Goal: Task Accomplishment & Management: Complete application form

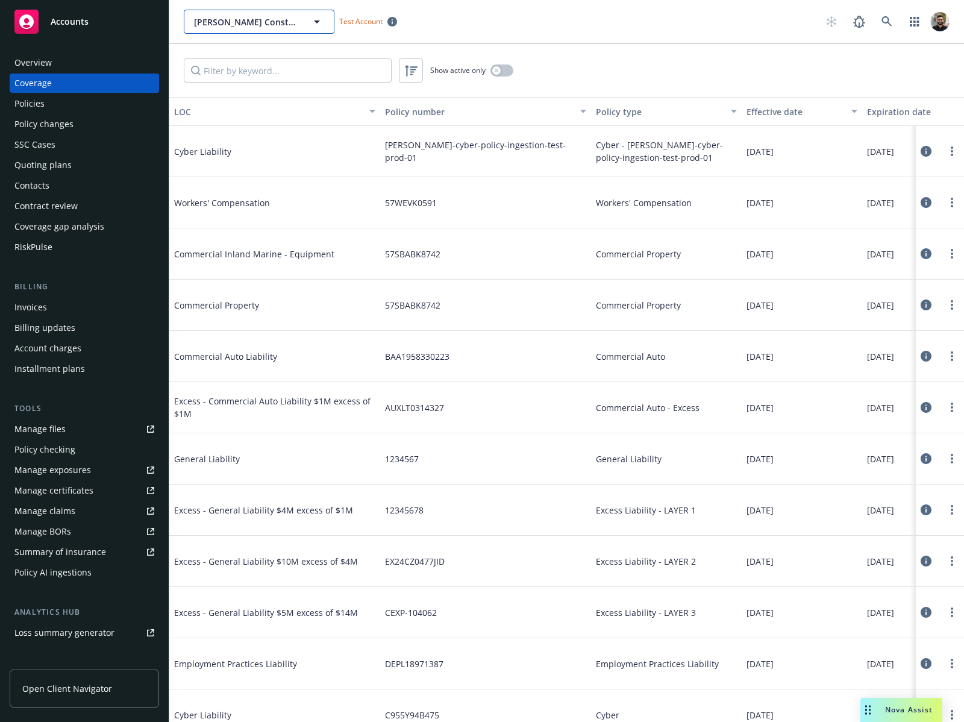
click at [309, 29] on button "[PERSON_NAME] Construction" at bounding box center [259, 22] width 151 height 24
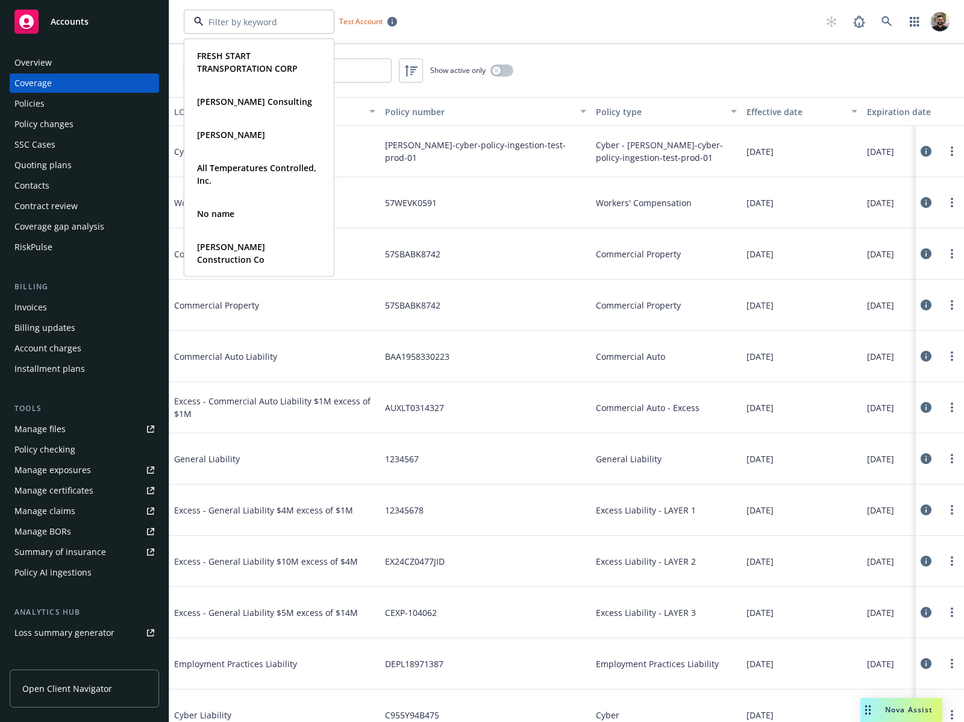
click at [485, 30] on div "FRESH START TRANSPORTATION CORP Type Commercial Thomas Carlos Consulting Type C…" at bounding box center [501, 22] width 635 height 24
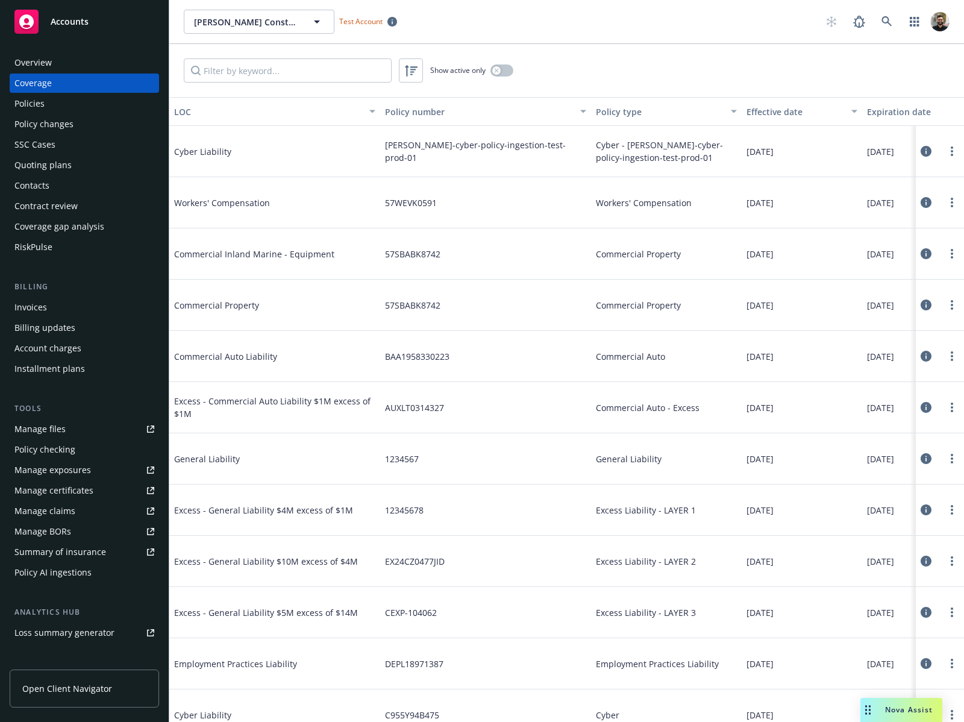
click at [86, 161] on div "Quoting plans" at bounding box center [84, 164] width 140 height 19
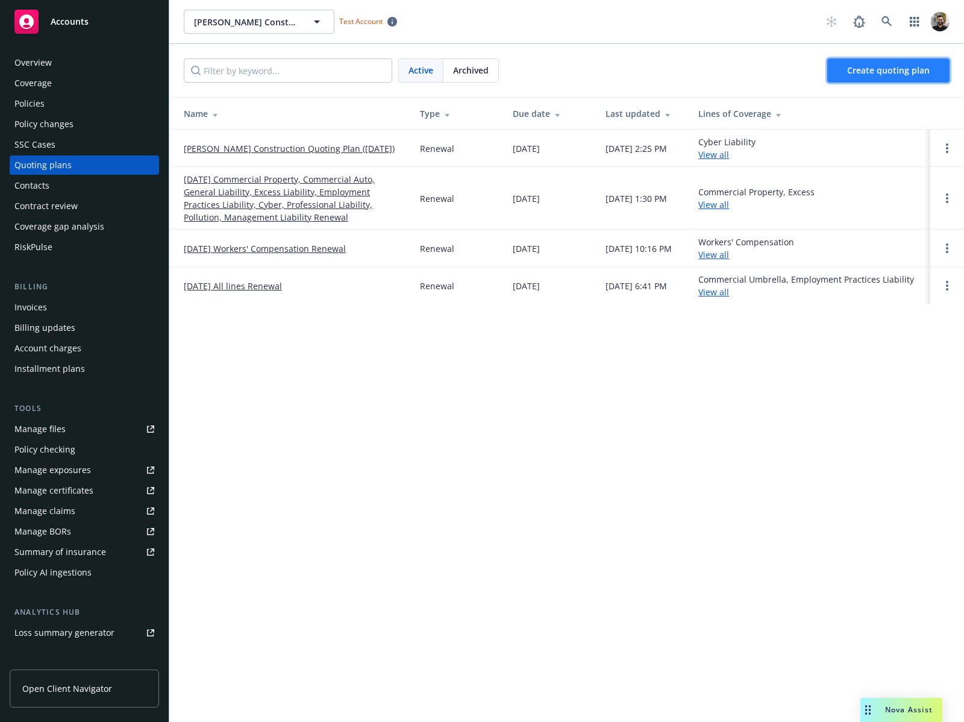
click at [898, 78] on link "Create quoting plan" at bounding box center [888, 70] width 122 height 24
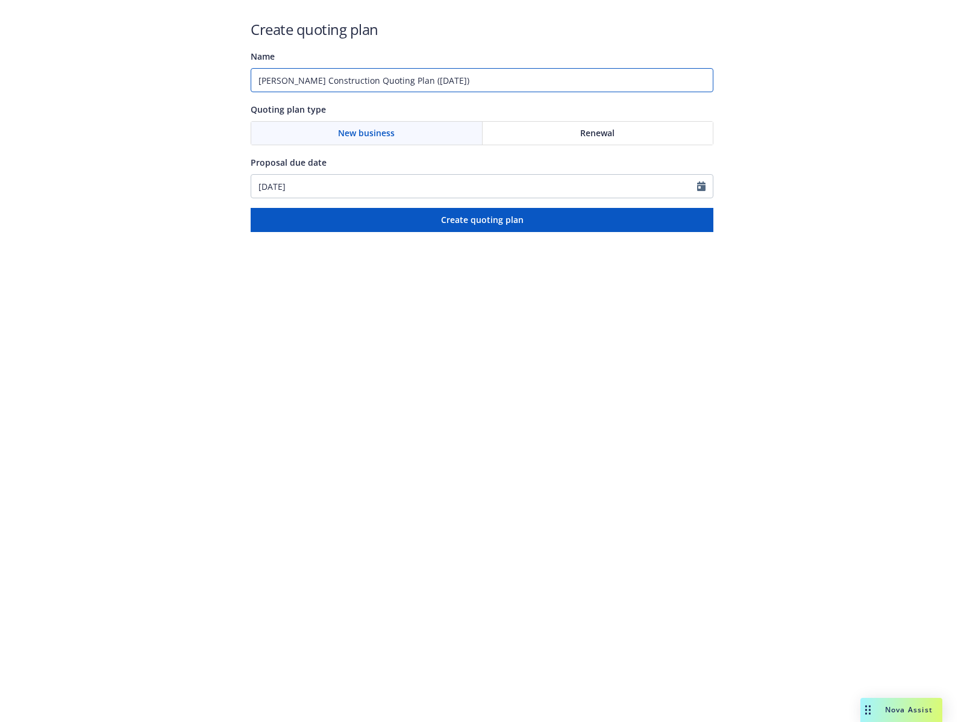
drag, startPoint x: 360, startPoint y: 79, endPoint x: 580, endPoint y: 81, distance: 220.5
click at [580, 81] on input "Staub-Eckert Construction Quoting Plan (2025-09-24)" at bounding box center [482, 80] width 463 height 24
type input "Staub-Eckert Construction Cyber policies test"
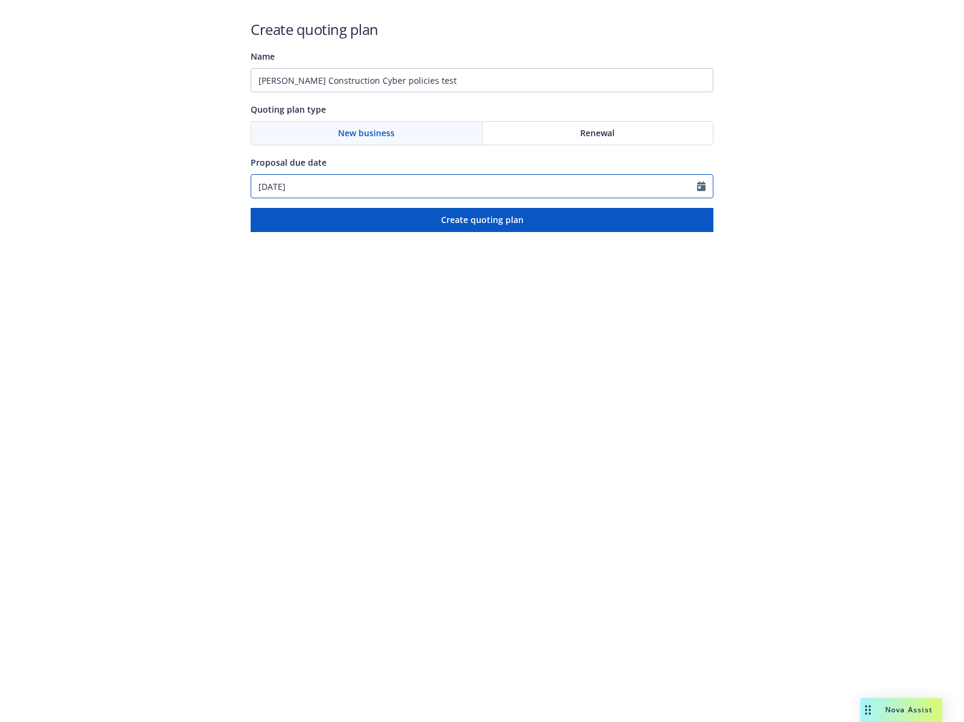
click at [558, 191] on input "[DATE]" at bounding box center [474, 186] width 446 height 23
select select "9"
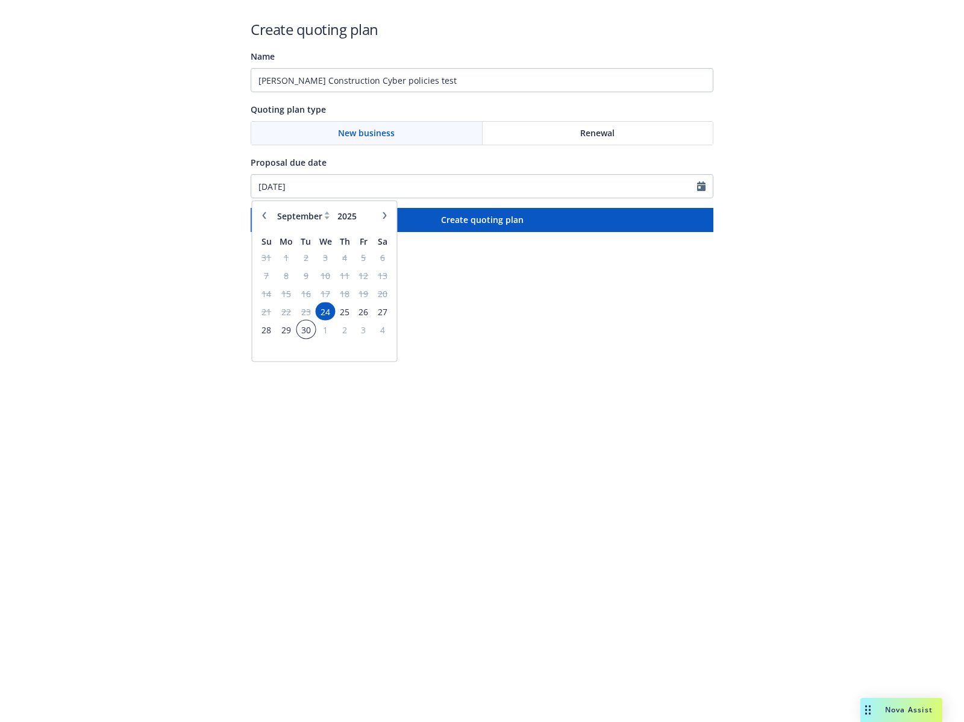
click at [310, 328] on span "30" at bounding box center [306, 329] width 16 height 15
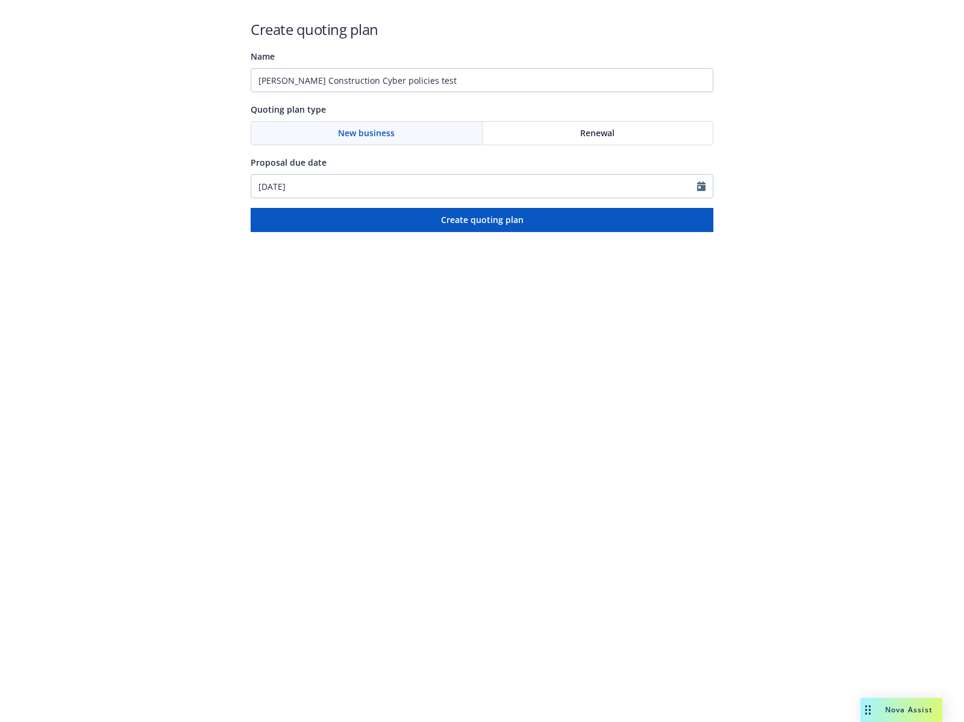
type input "09/30/2025"
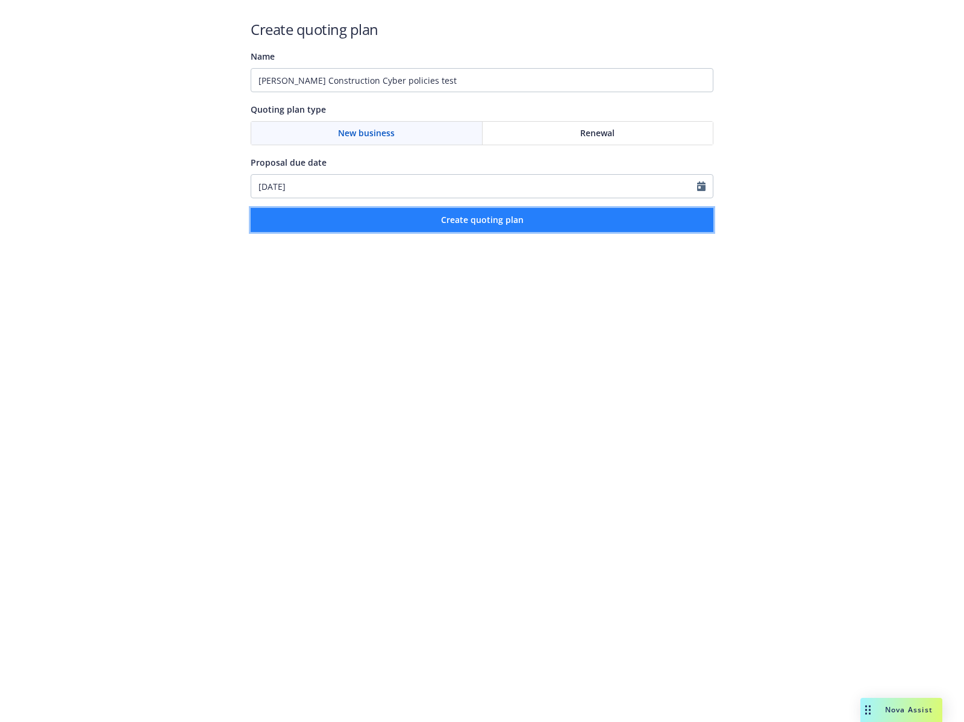
click at [481, 222] on span "Create quoting plan" at bounding box center [482, 219] width 83 height 11
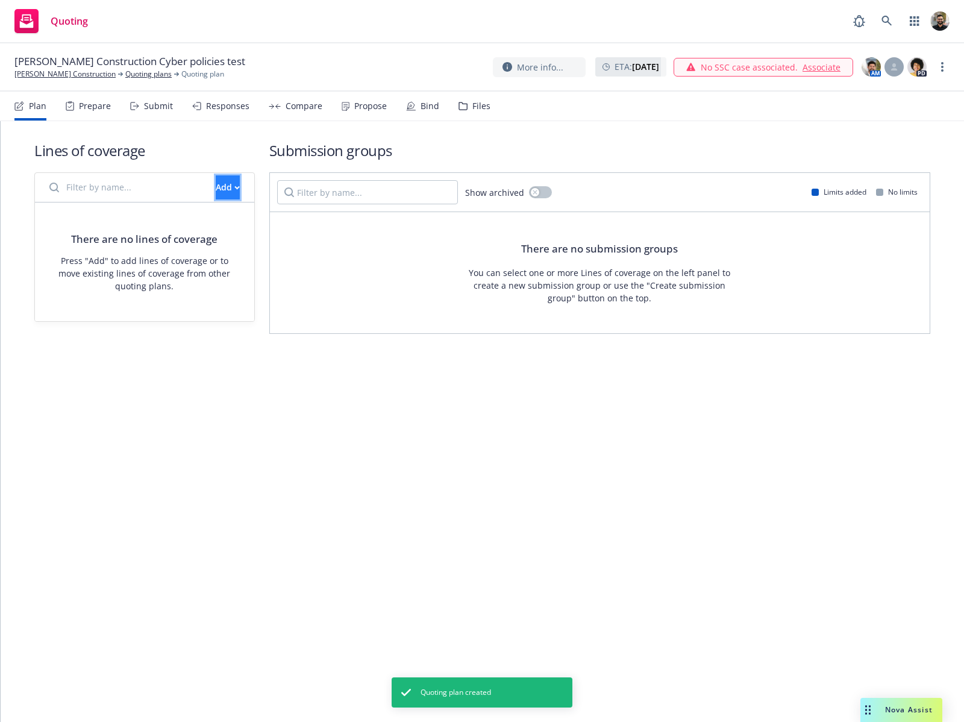
click at [216, 184] on div "Add" at bounding box center [228, 187] width 24 height 23
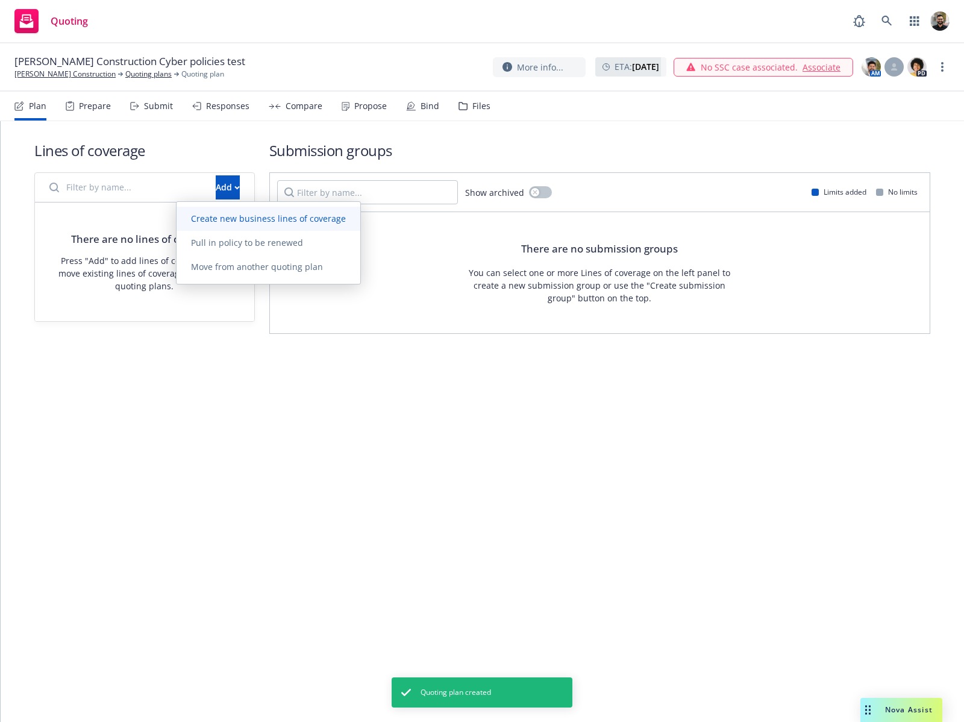
click at [236, 223] on span "Create new business lines of coverage" at bounding box center [268, 218] width 184 height 11
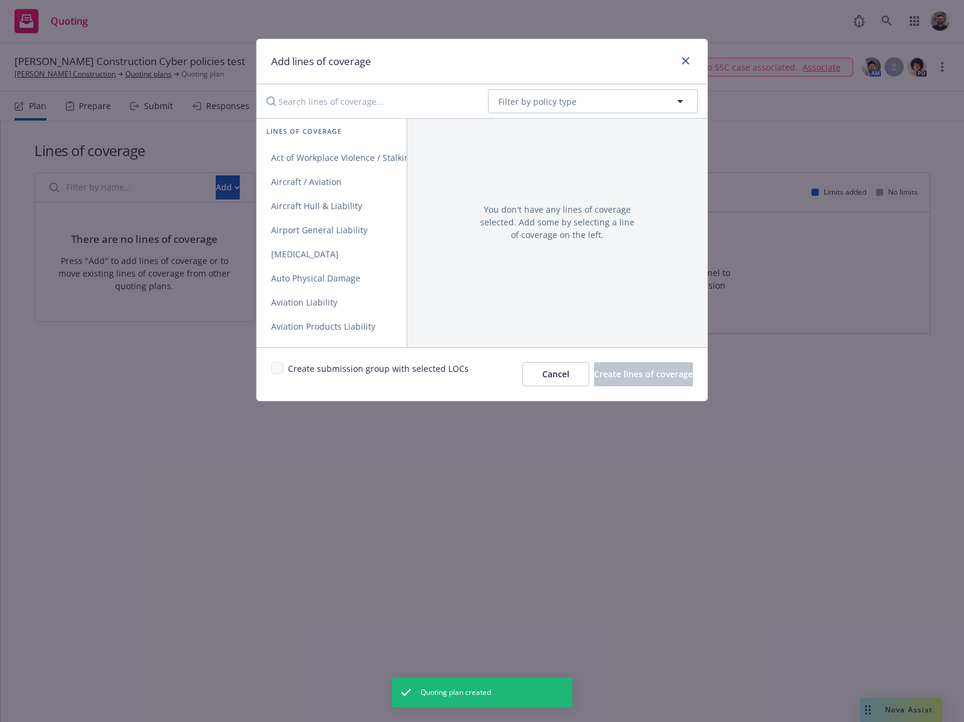
click at [322, 101] on input "Search lines of coverage..." at bounding box center [368, 101] width 219 height 24
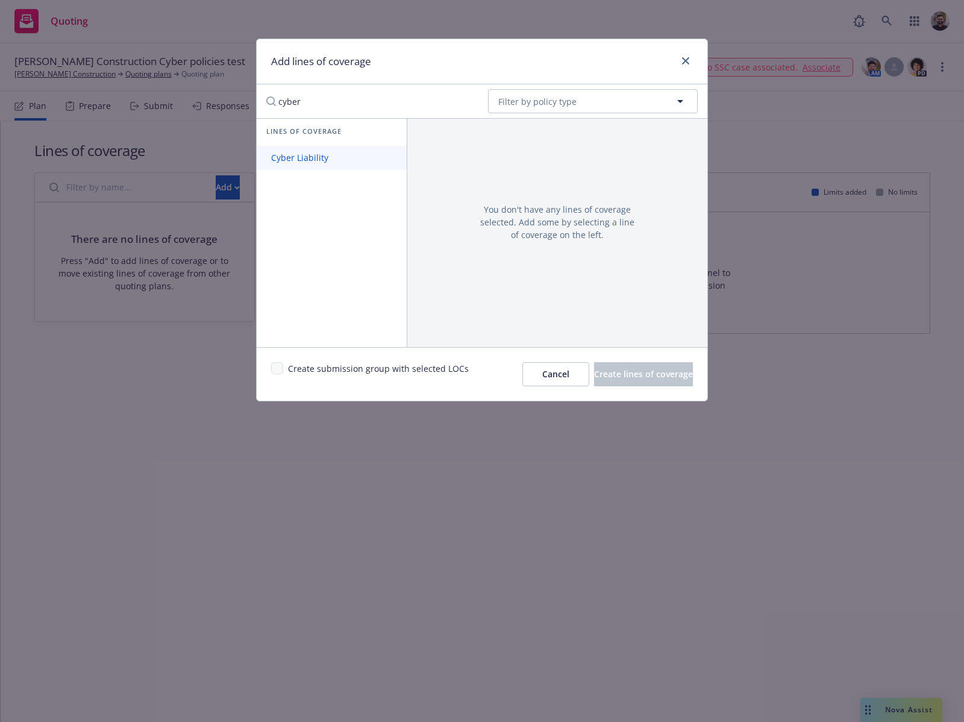
type input "cyber"
click at [339, 160] on span "Cyber Liability" at bounding box center [300, 157] width 86 height 11
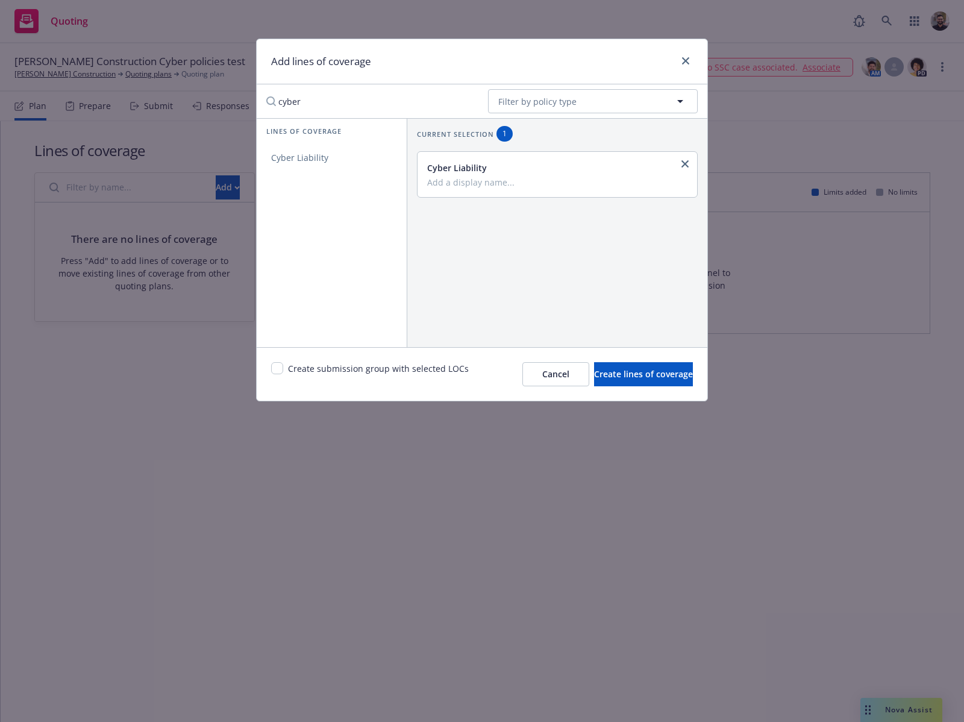
click at [461, 183] on input "Add a display name..." at bounding box center [556, 181] width 258 height 11
type input "Test policy document long"
click at [278, 370] on input "checkbox" at bounding box center [277, 368] width 12 height 12
checkbox input "true"
click at [594, 364] on button "Create lines of coverage" at bounding box center [643, 374] width 99 height 24
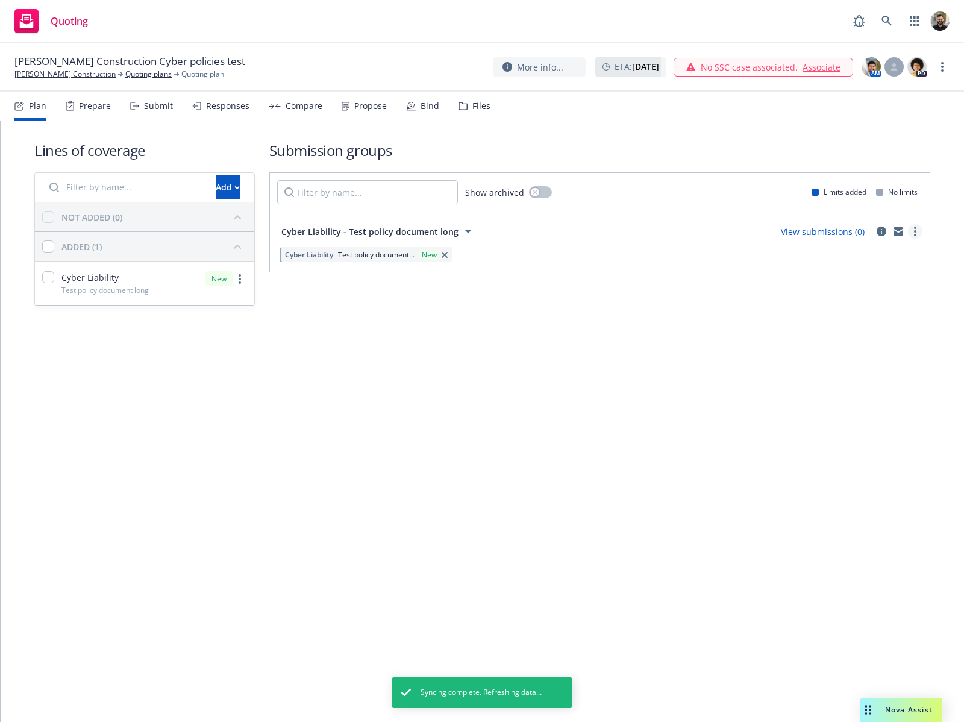
click at [918, 227] on link "more" at bounding box center [915, 231] width 14 height 14
click at [877, 383] on span "Create policy (fast track)" at bounding box center [857, 381] width 126 height 11
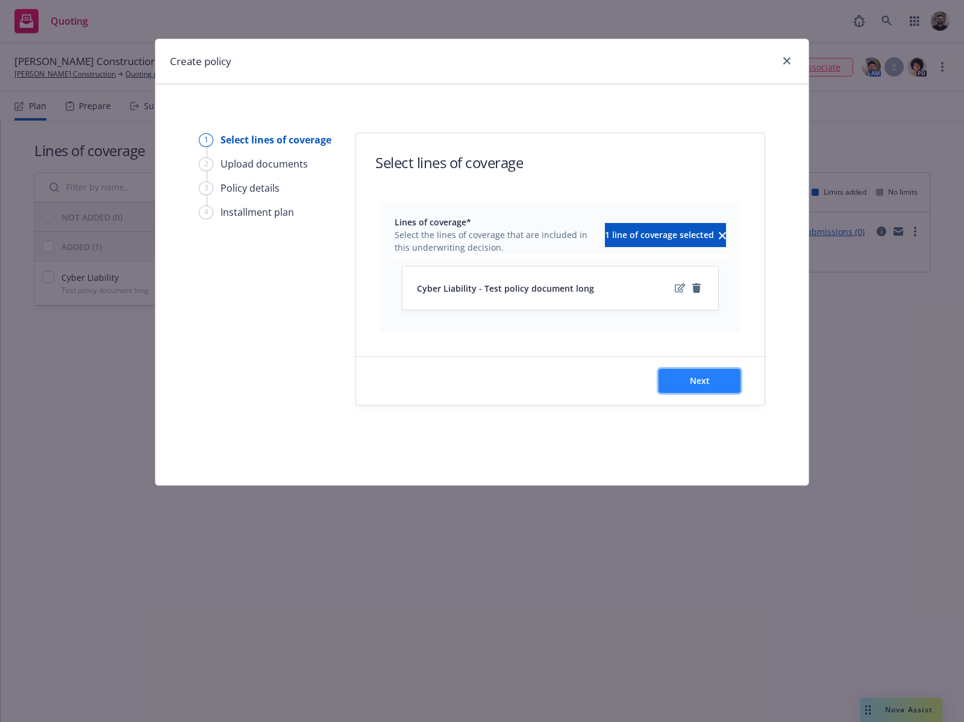
click at [723, 382] on button "Next" at bounding box center [699, 381] width 82 height 24
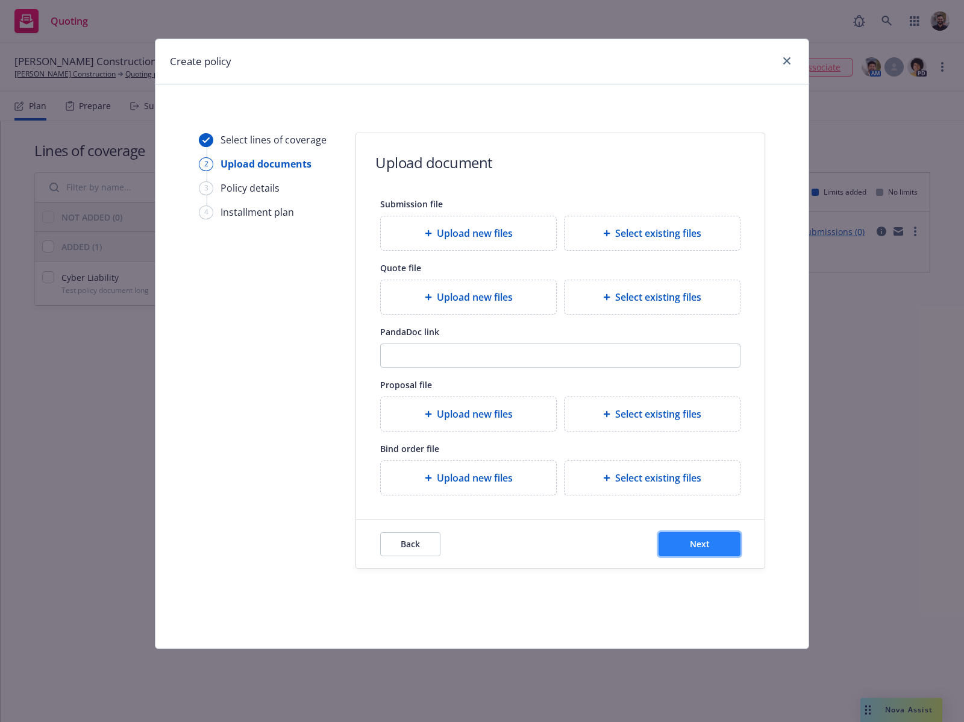
click at [682, 534] on button "Next" at bounding box center [699, 544] width 82 height 24
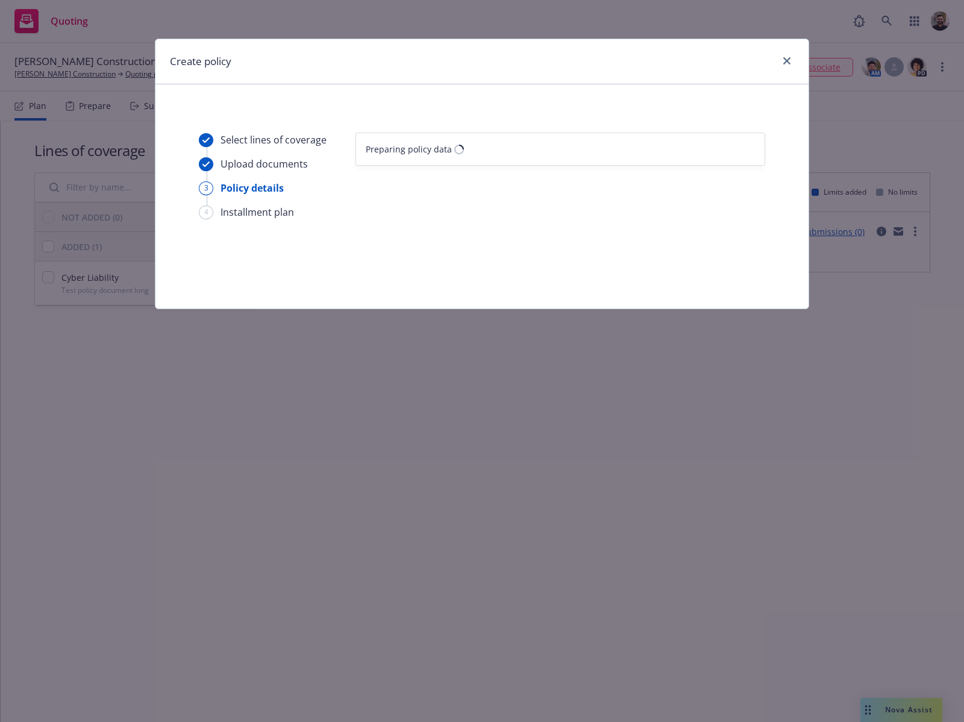
select select "12"
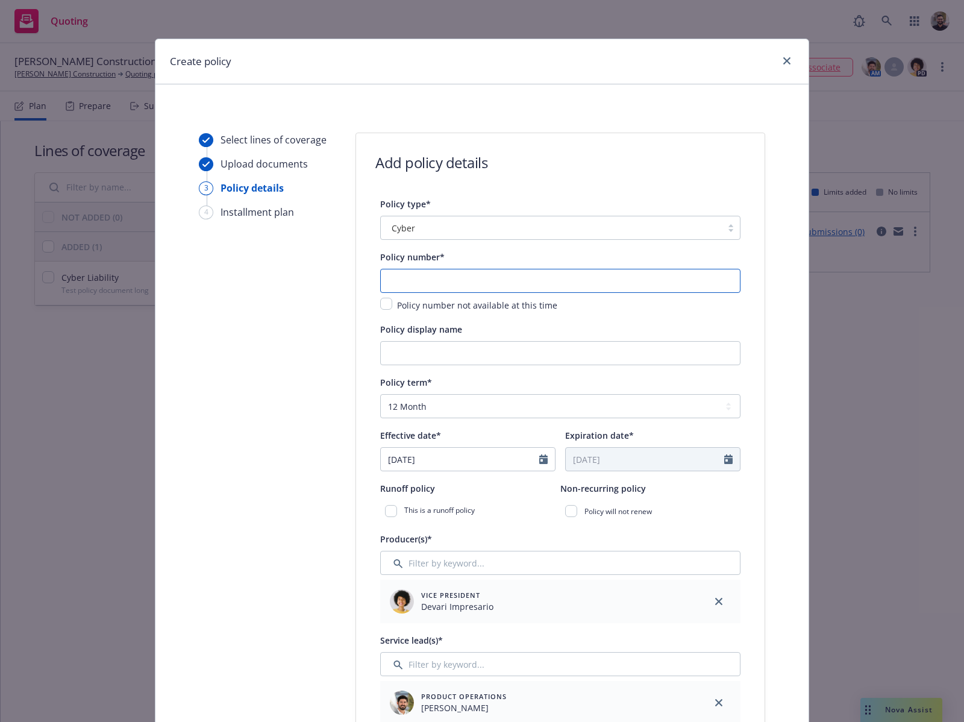
click at [498, 278] on input "text" at bounding box center [560, 281] width 360 height 24
drag, startPoint x: 517, startPoint y: 284, endPoint x: 623, endPoint y: 290, distance: 106.2
click at [623, 290] on input "sergio-cyber-policy-ingestion-test-0002" at bounding box center [560, 281] width 360 height 24
type input "sergio-cyber-policy-ingestion-test-long-doc"
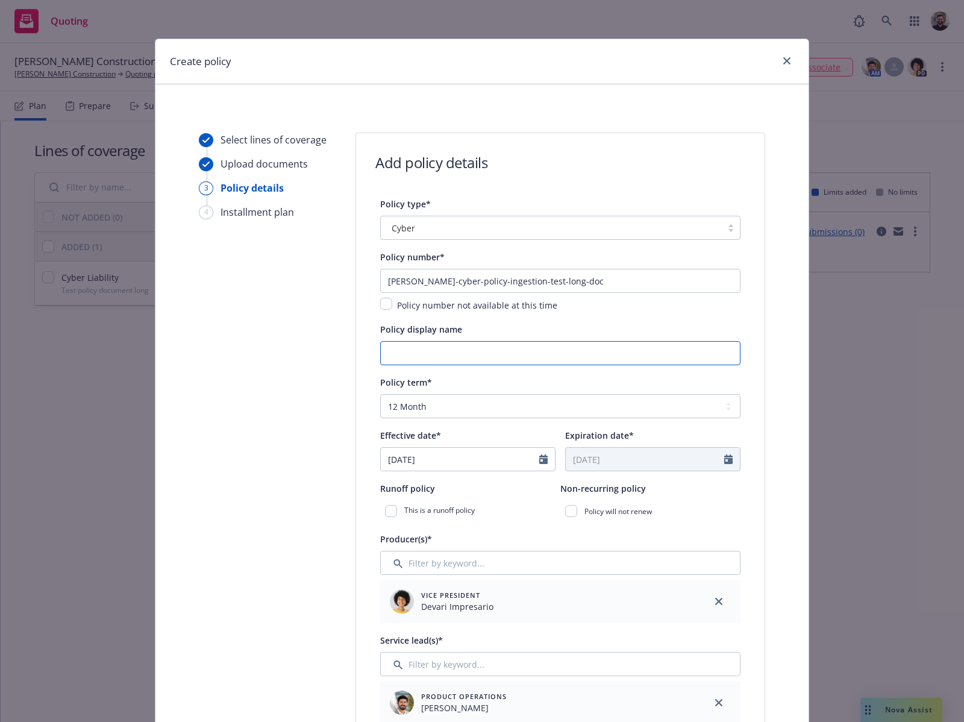
click at [588, 360] on input "Policy display name" at bounding box center [560, 353] width 360 height 24
paste input "sergio-cyber-policy-ingestion-test-long-doc"
type input "sergio-cyber-policy-ingestion-test-long-doc"
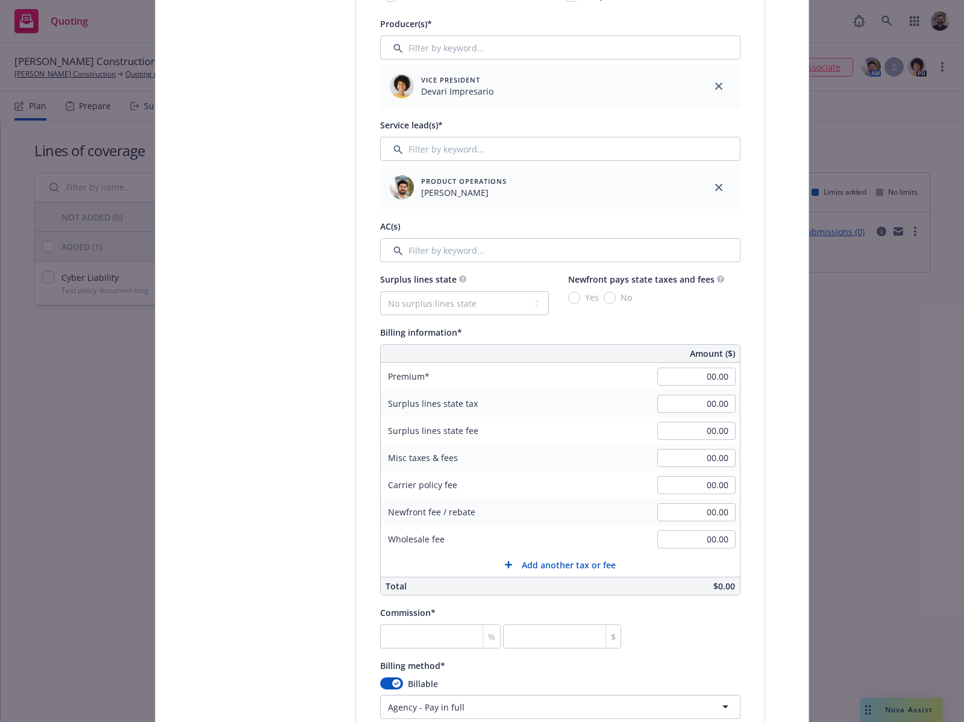
scroll to position [549, 0]
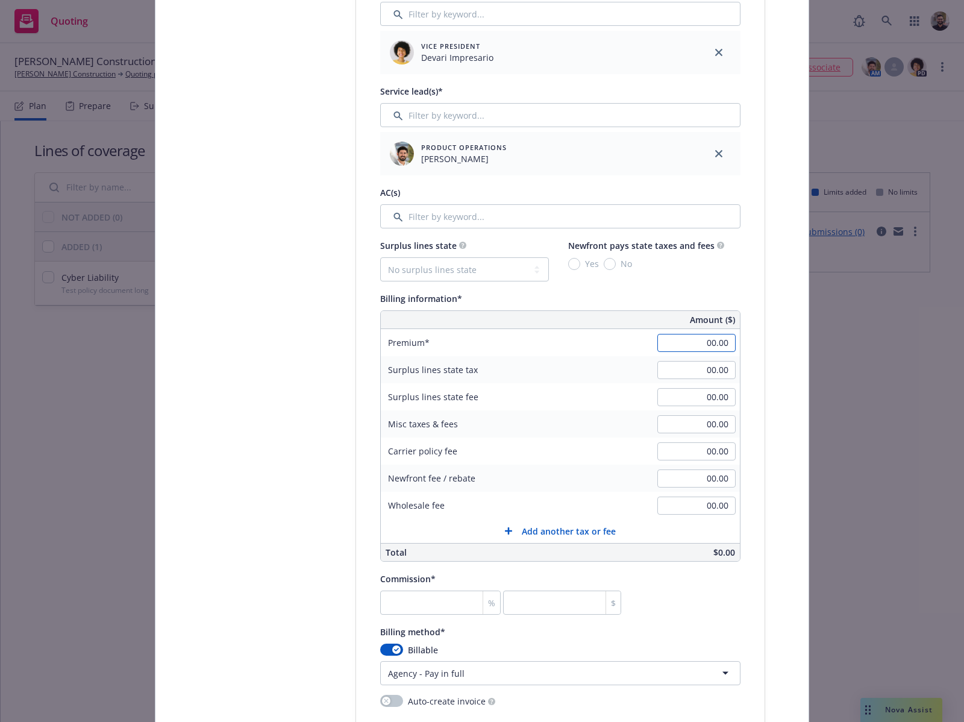
click at [685, 345] on input "00.00" at bounding box center [696, 343] width 78 height 18
type input "11,111,100.00"
click at [316, 405] on div "Select lines of coverage Upload documents 3 Policy details 4 Installment plan" at bounding box center [265, 416] width 133 height 1664
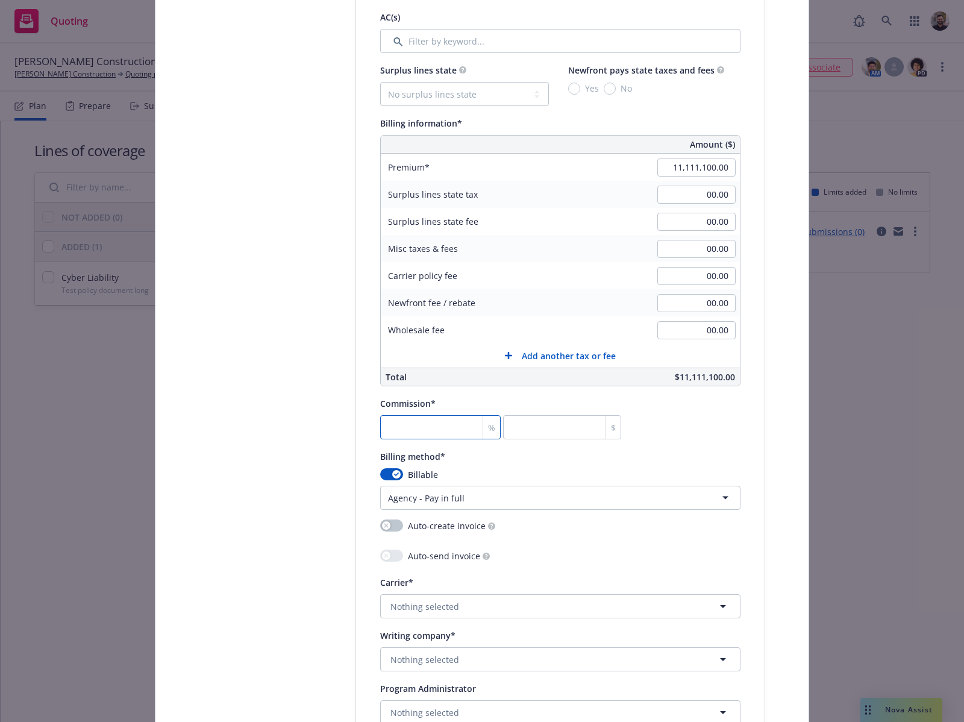
click at [410, 419] on input "number" at bounding box center [440, 427] width 120 height 24
type input "1"
type input "111111"
type input "1"
click at [301, 407] on div "Select lines of coverage Upload documents 3 Policy details 4 Installment plan" at bounding box center [265, 240] width 133 height 1664
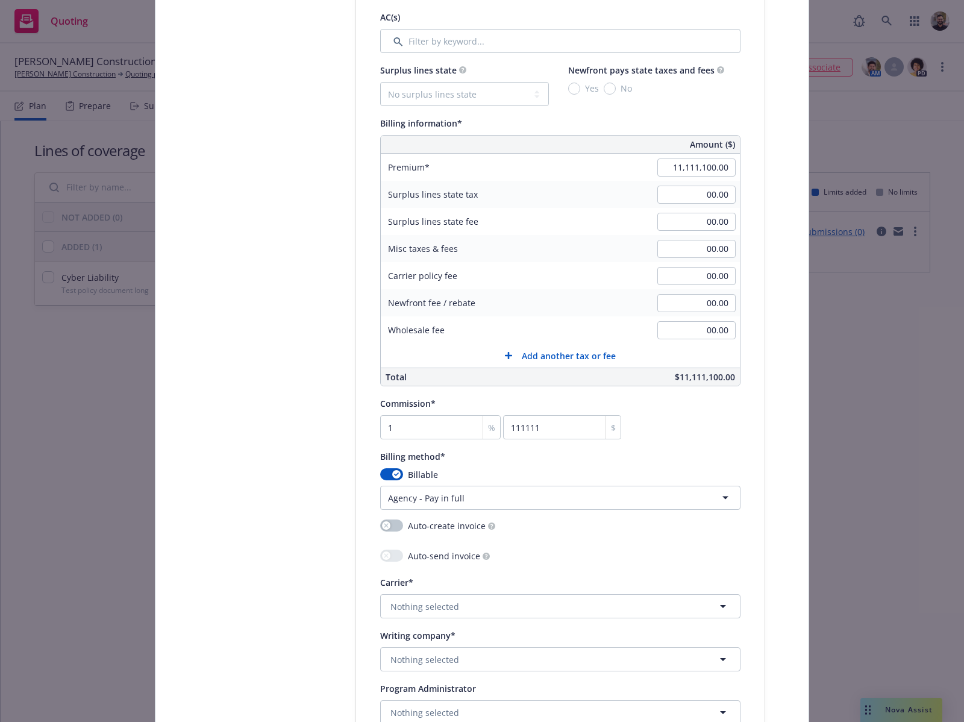
scroll to position [814, 0]
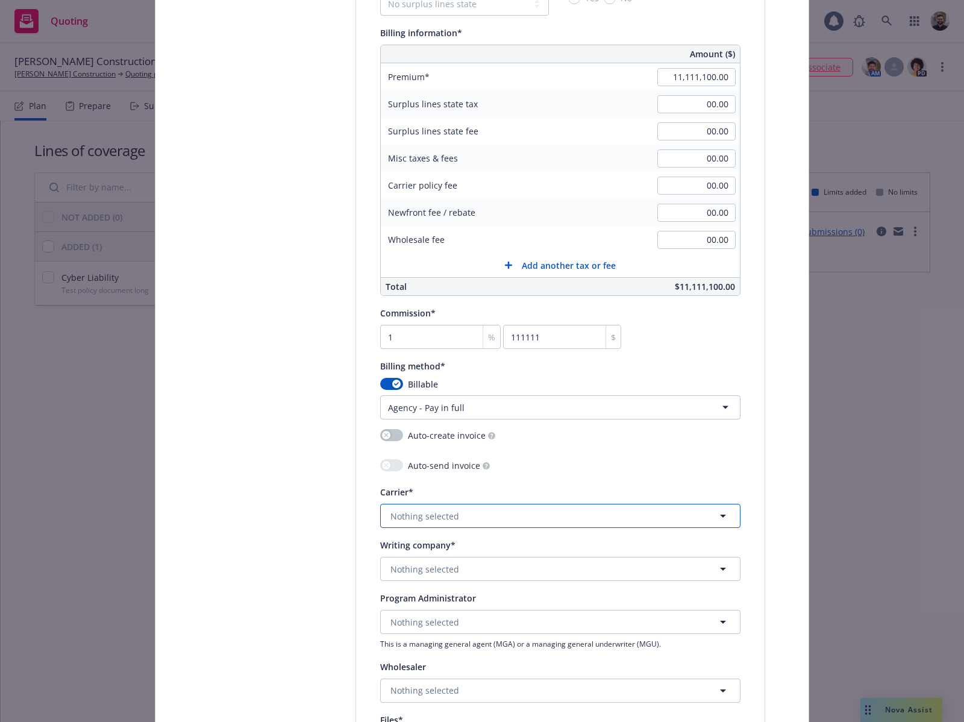
click at [396, 511] on span "Nothing selected" at bounding box center [424, 516] width 69 height 13
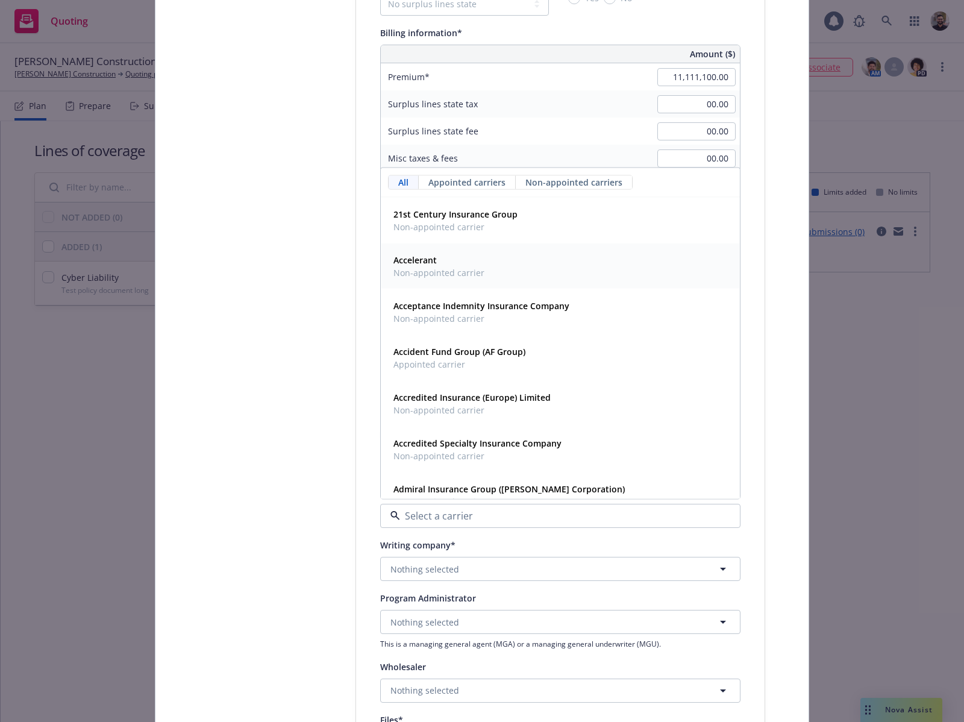
click at [466, 279] on span "Non-appointed carrier" at bounding box center [438, 272] width 91 height 13
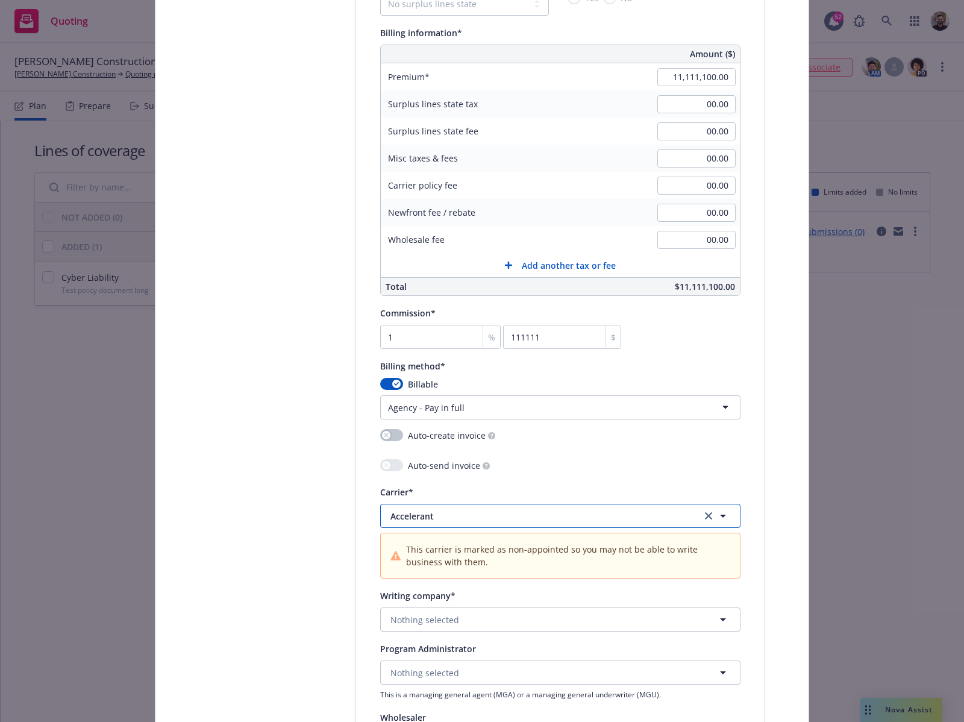
click at [429, 522] on span "Accelerant" at bounding box center [536, 516] width 293 height 13
click at [435, 522] on span "Accelerant" at bounding box center [536, 516] width 293 height 13
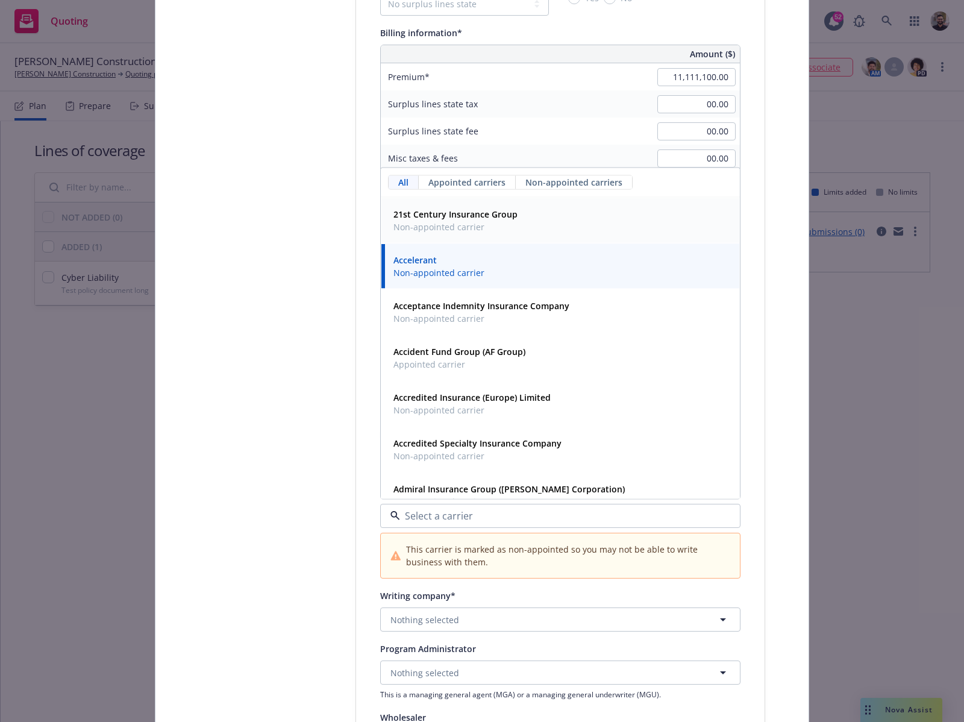
click at [484, 180] on span "Appointed carriers" at bounding box center [466, 182] width 77 height 13
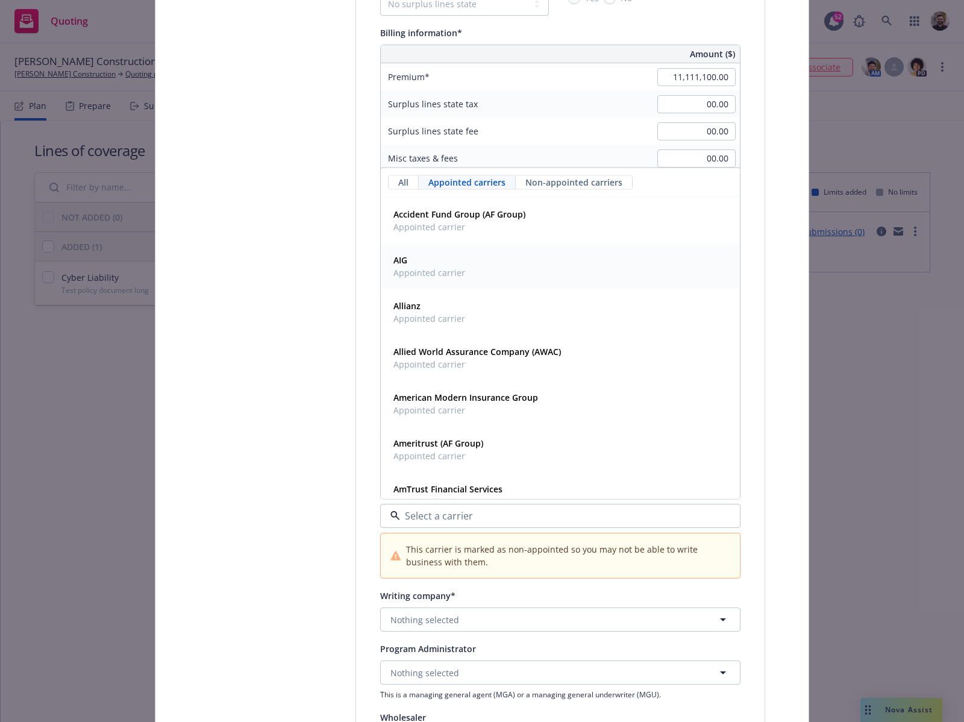
click at [469, 264] on div "AIG Appointed carrier" at bounding box center [560, 266] width 343 height 30
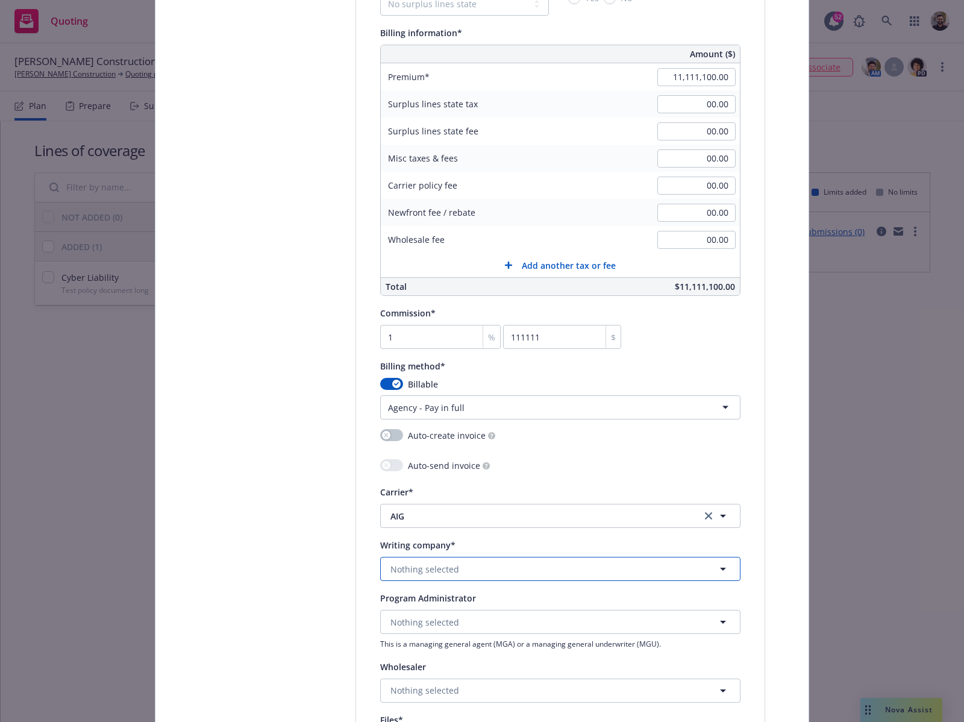
click at [468, 566] on button "Nothing selected" at bounding box center [560, 569] width 360 height 24
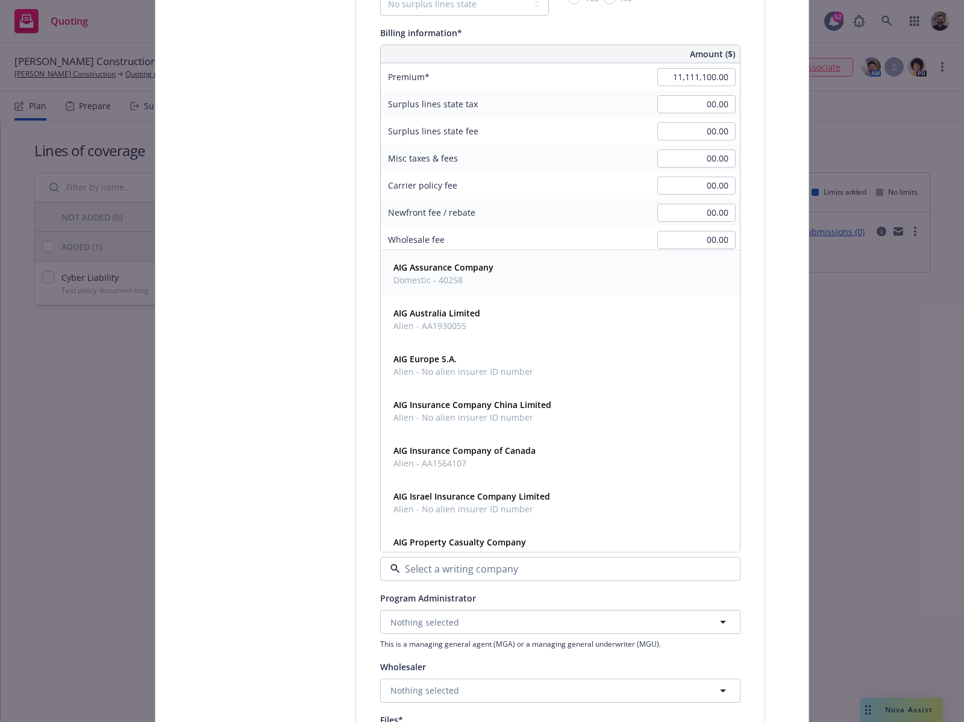
click at [457, 275] on span "Domestic - 40258" at bounding box center [443, 279] width 100 height 13
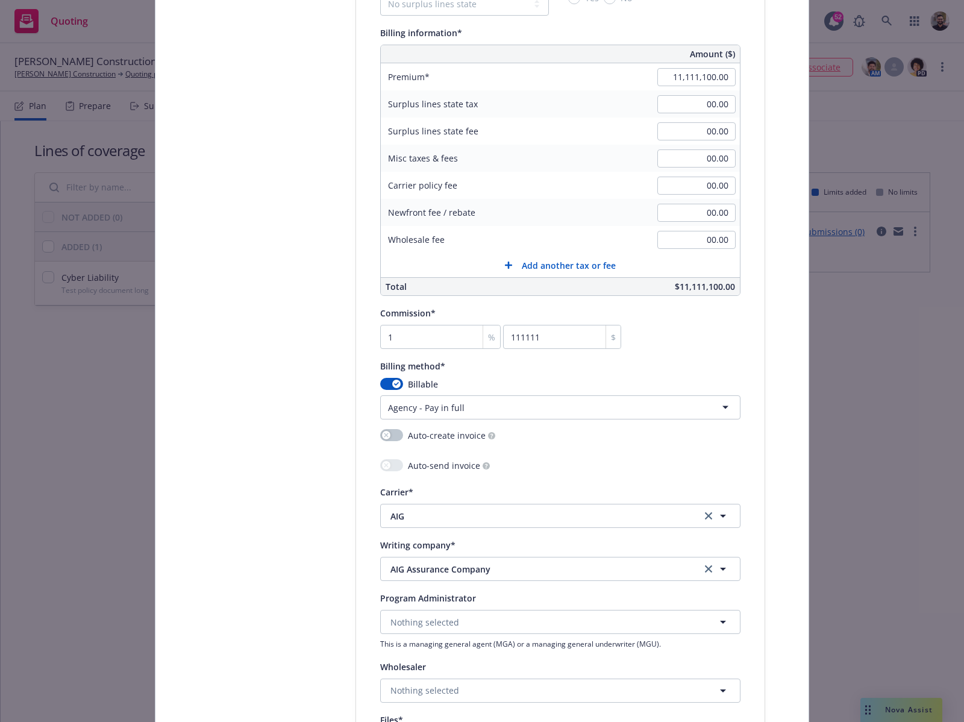
click at [311, 372] on div "Select lines of coverage Upload documents 3 Policy details 4 Installment plan" at bounding box center [265, 150] width 133 height 1664
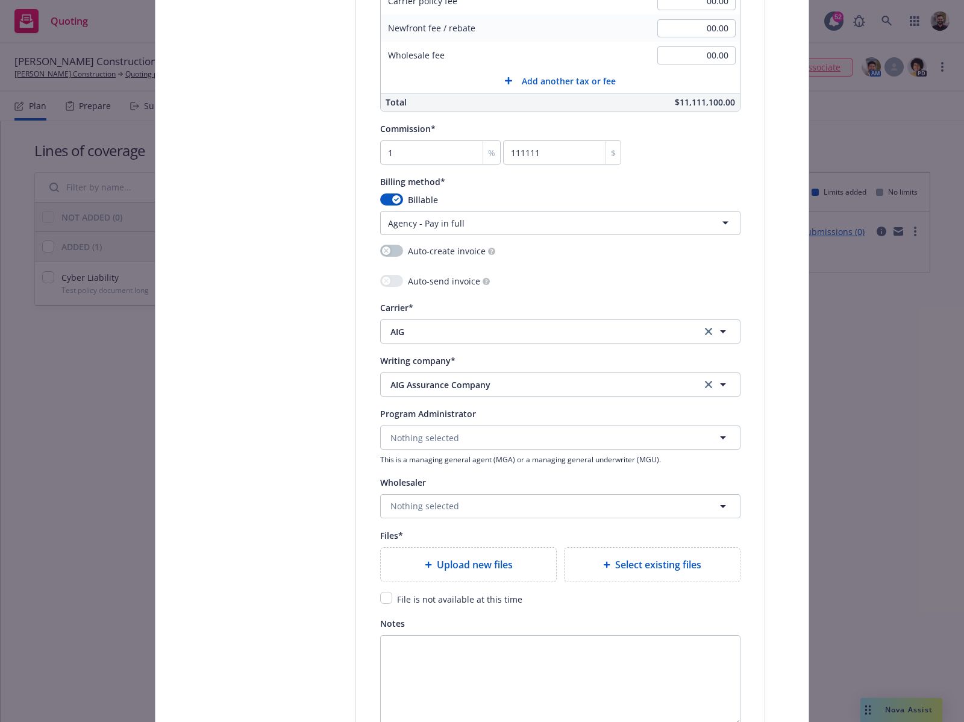
scroll to position [1196, 0]
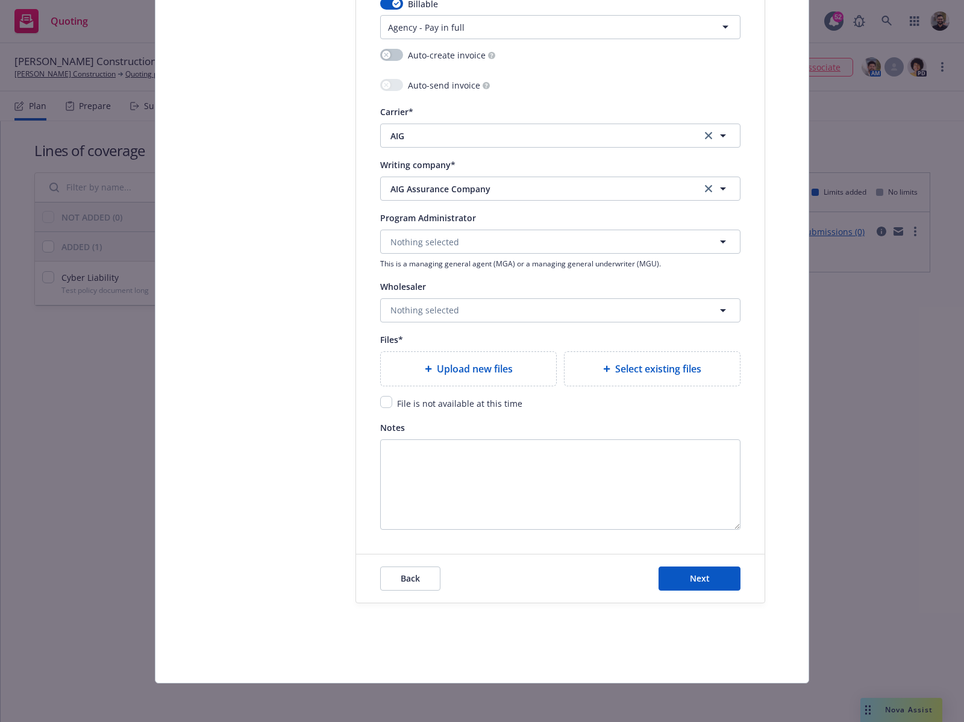
click at [467, 373] on span "Upload new files" at bounding box center [475, 368] width 76 height 14
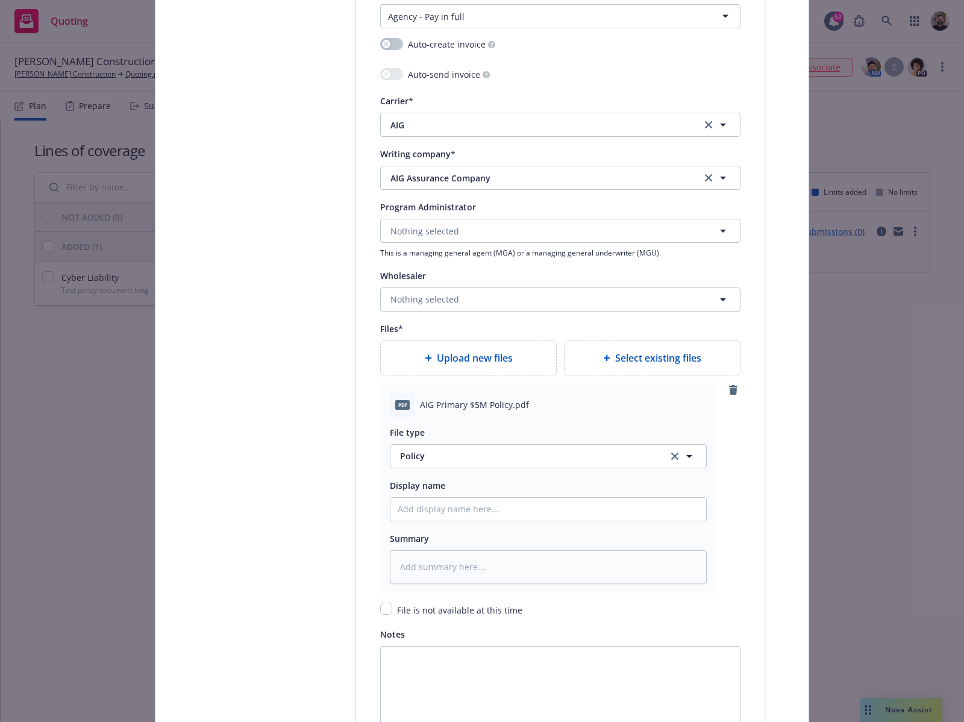
scroll to position [1215, 0]
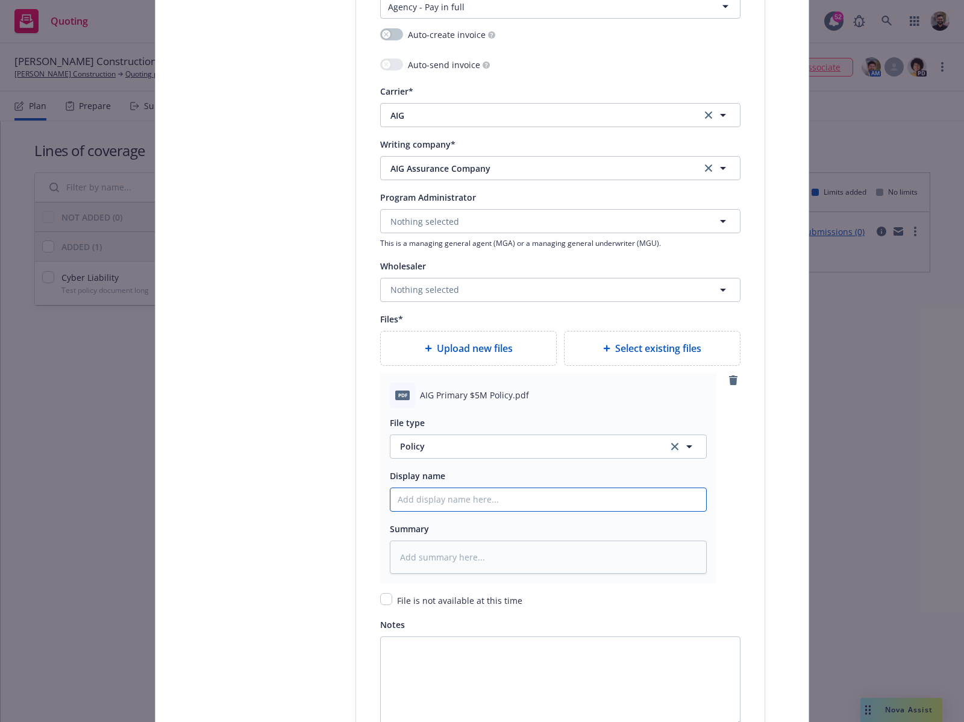
click at [549, 492] on input "Policy display name" at bounding box center [548, 499] width 316 height 23
type textarea "x"
type input "L"
type textarea "x"
type input "Lo"
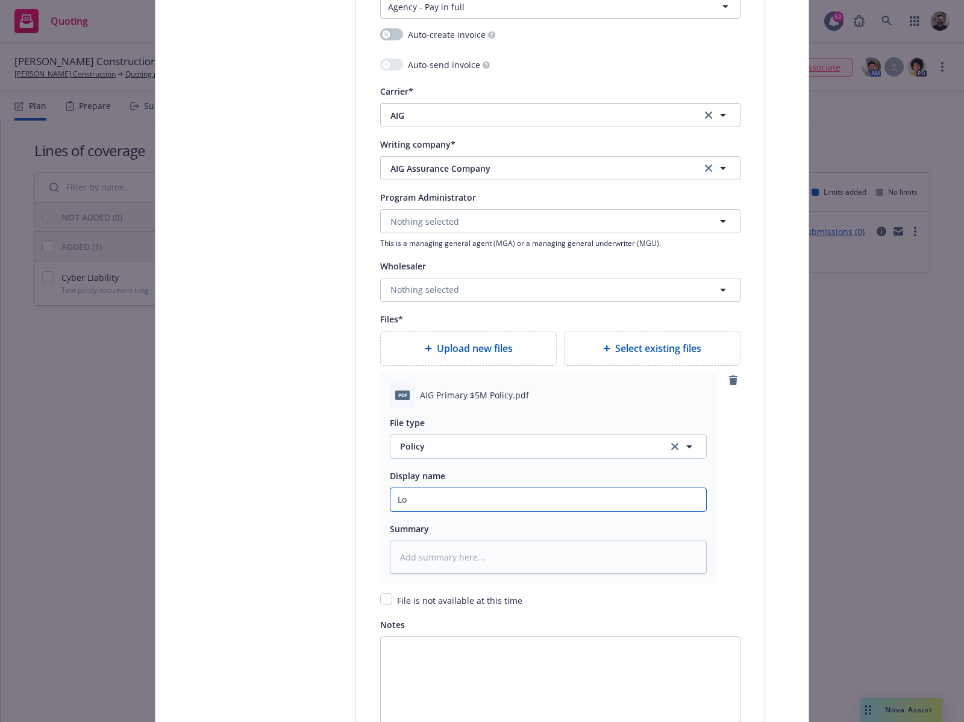
type textarea "x"
type input "Lon"
type textarea "x"
type input "Long"
type textarea "x"
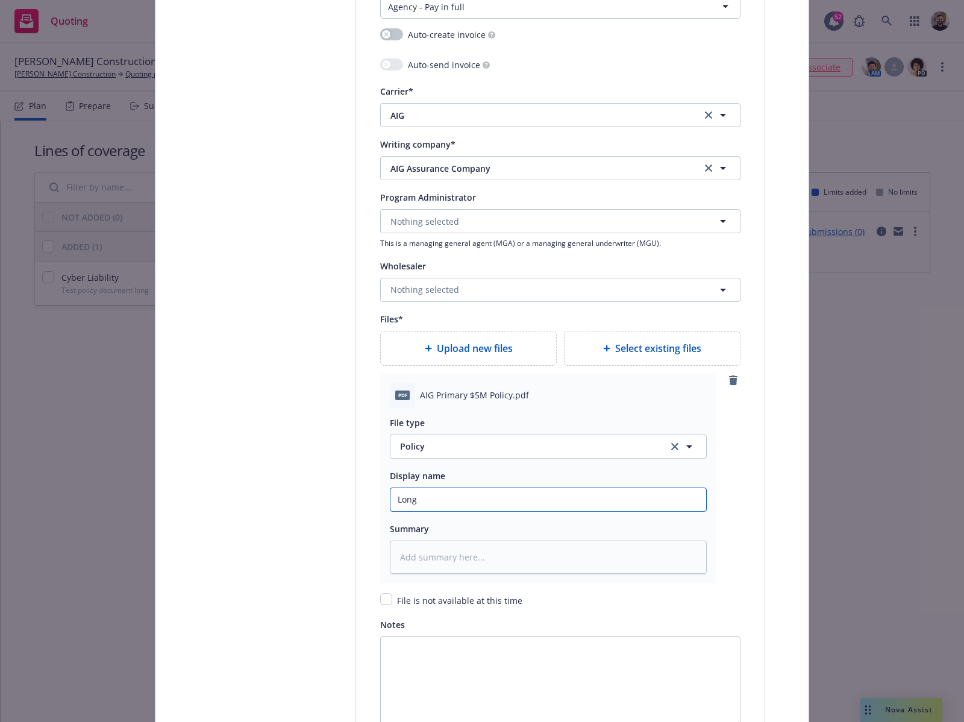
type input "Long"
type textarea "x"
type input "Long p"
type textarea "x"
type input "Long po"
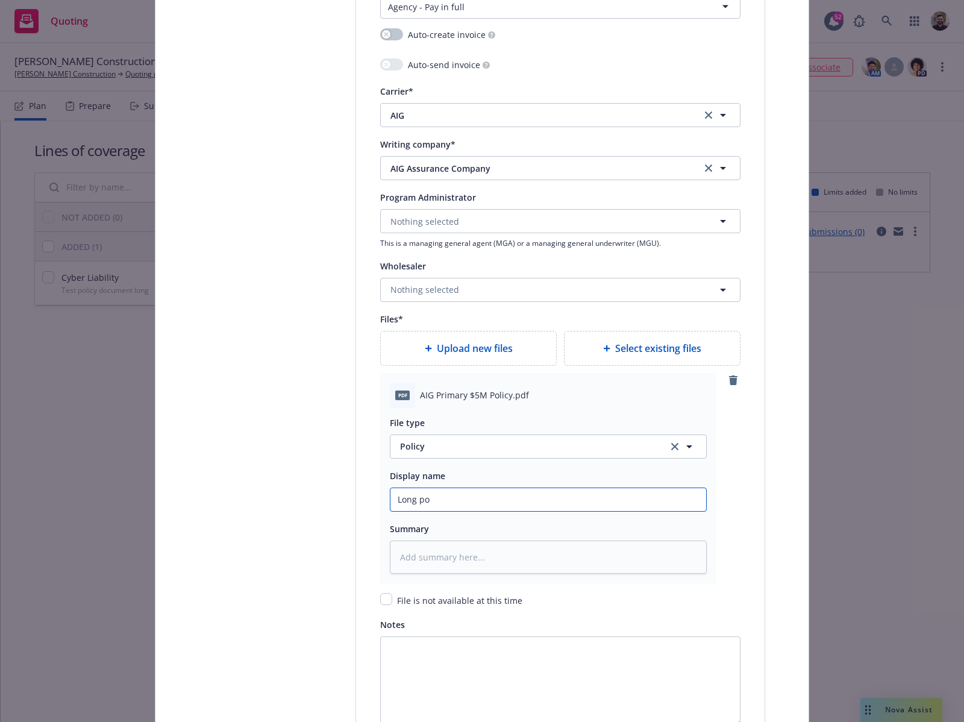
type textarea "x"
type input "Long pol"
type textarea "x"
type input "Long poli"
type textarea "x"
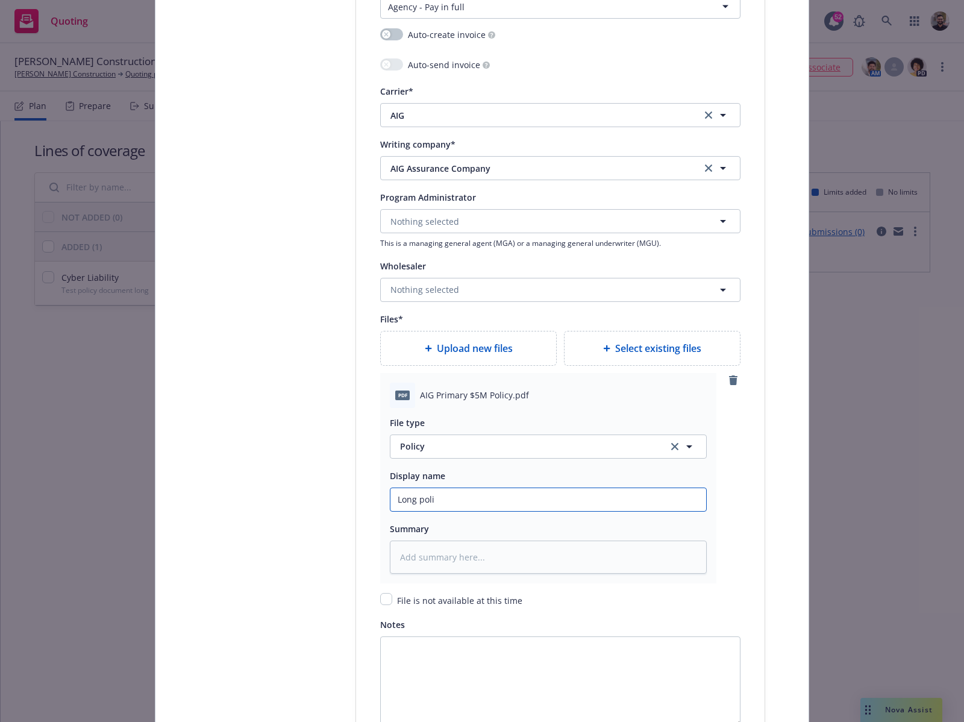
type input "Long polic"
type textarea "x"
type input "Long policy"
type textarea "x"
type input "Long policy"
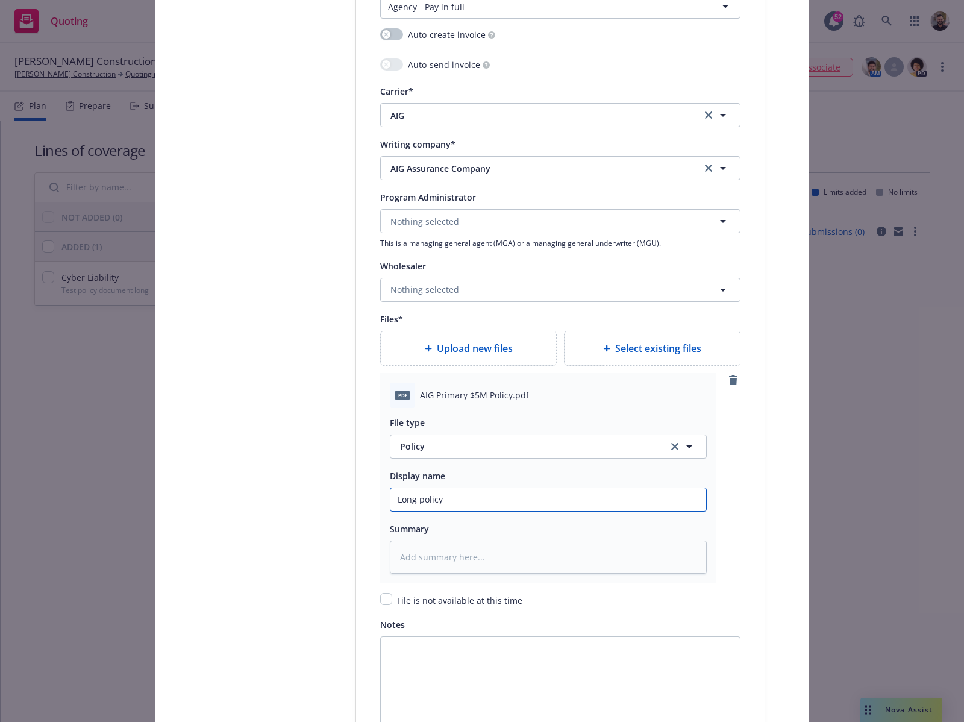
type textarea "x"
type input "Long policy v"
type textarea "x"
type input "Long policy v"
type textarea "x"
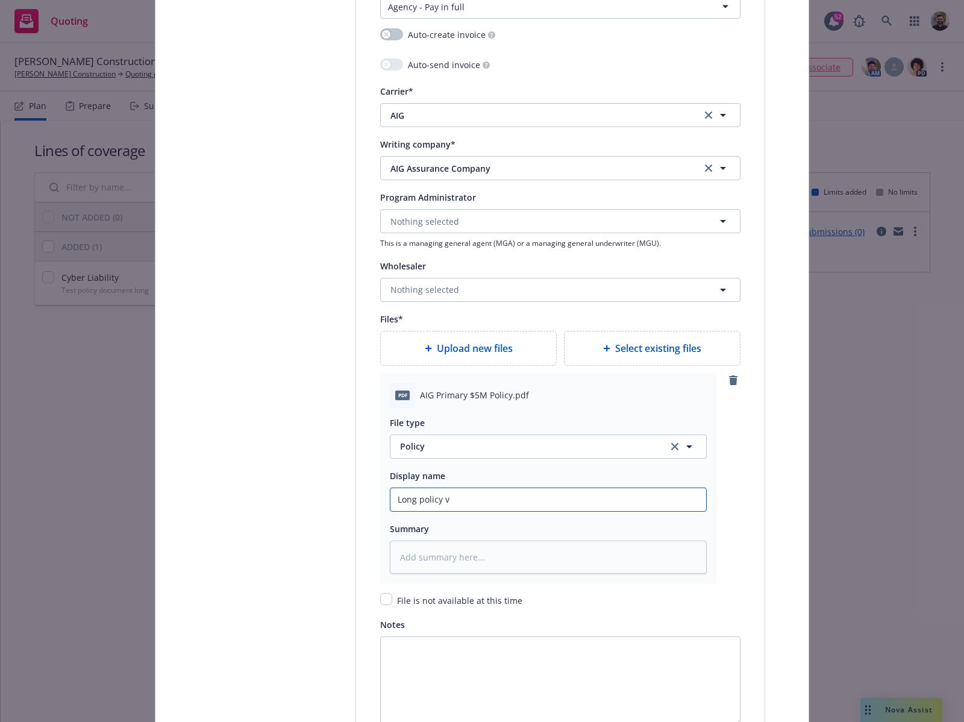
type input "Long policy"
type textarea "x"
type input "Long policy f"
type textarea "x"
type input "Long policy fi"
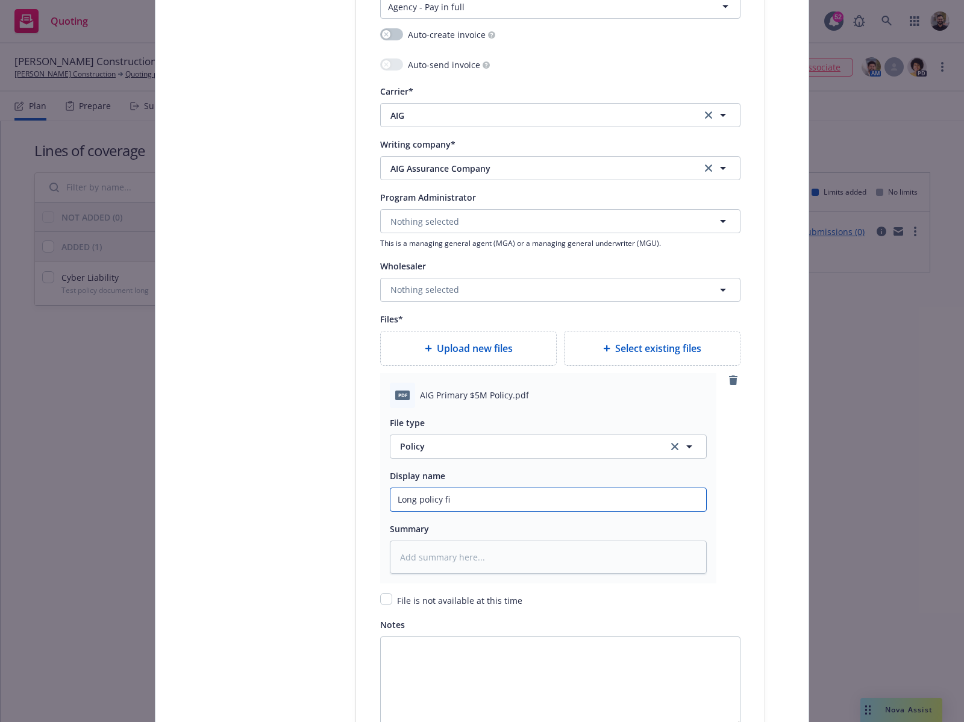
type textarea "x"
type input "Long policy file"
type textarea "x"
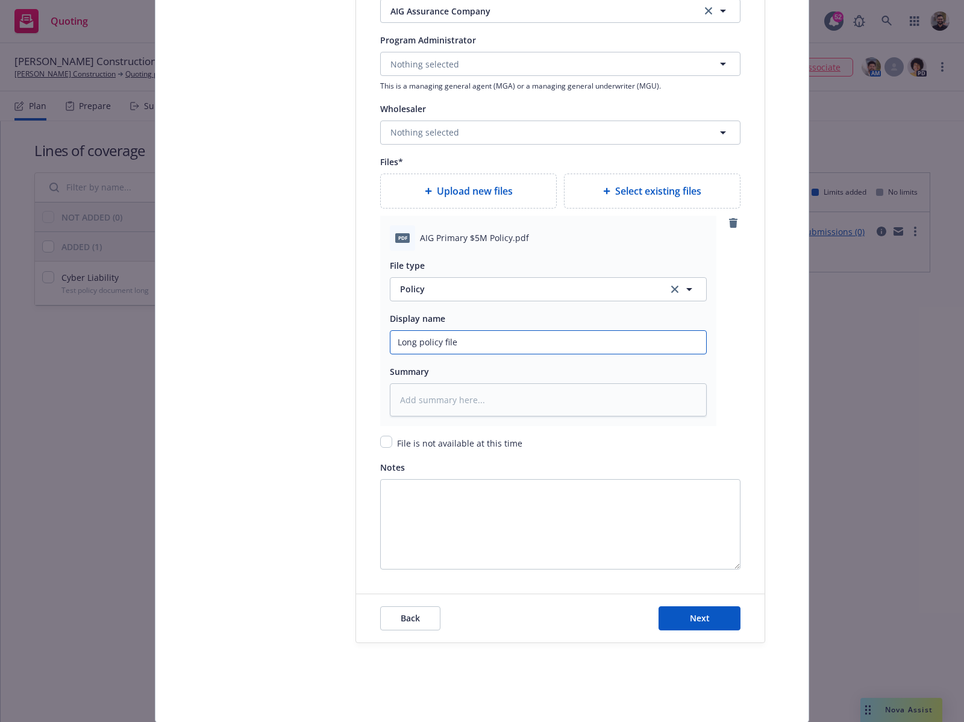
scroll to position [1413, 0]
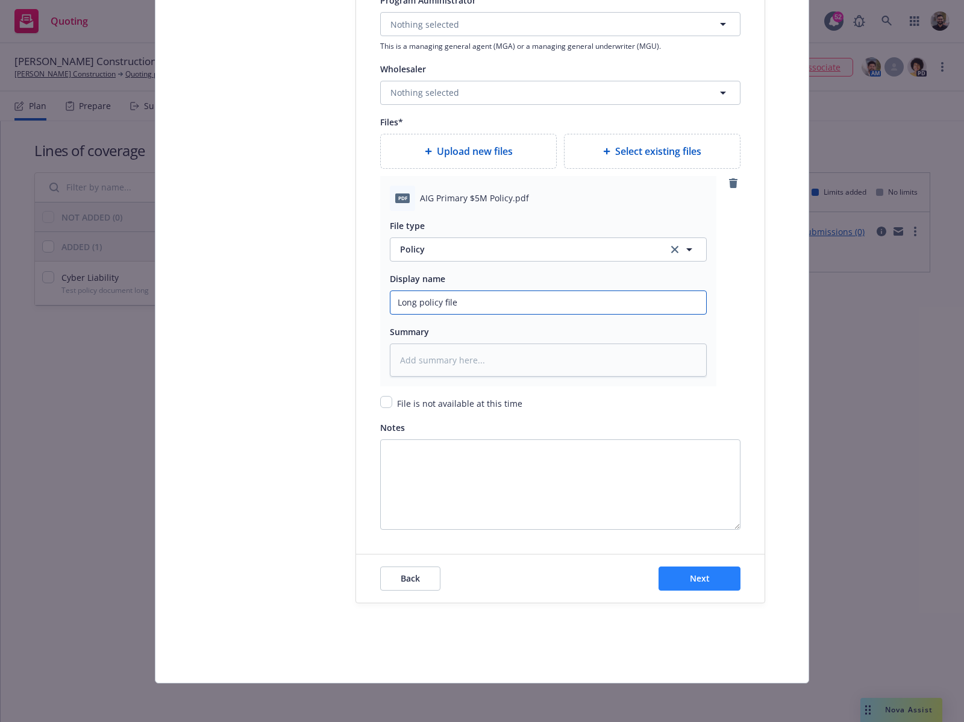
type input "Long policy file"
click at [673, 579] on button "Next" at bounding box center [699, 578] width 82 height 24
type textarea "x"
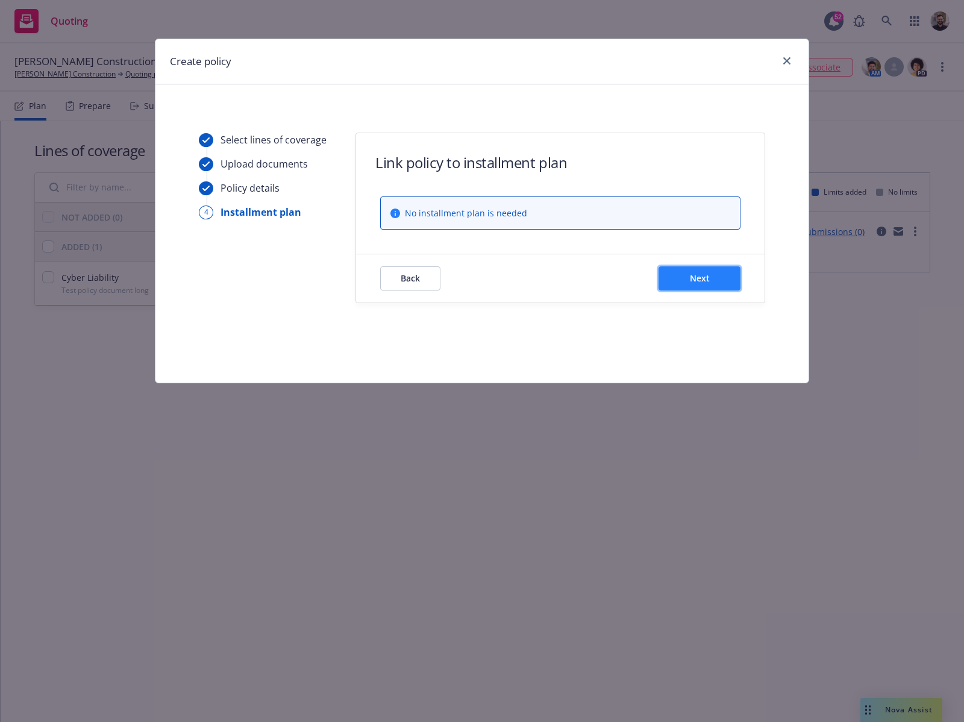
click at [702, 284] on button "Next" at bounding box center [699, 278] width 82 height 24
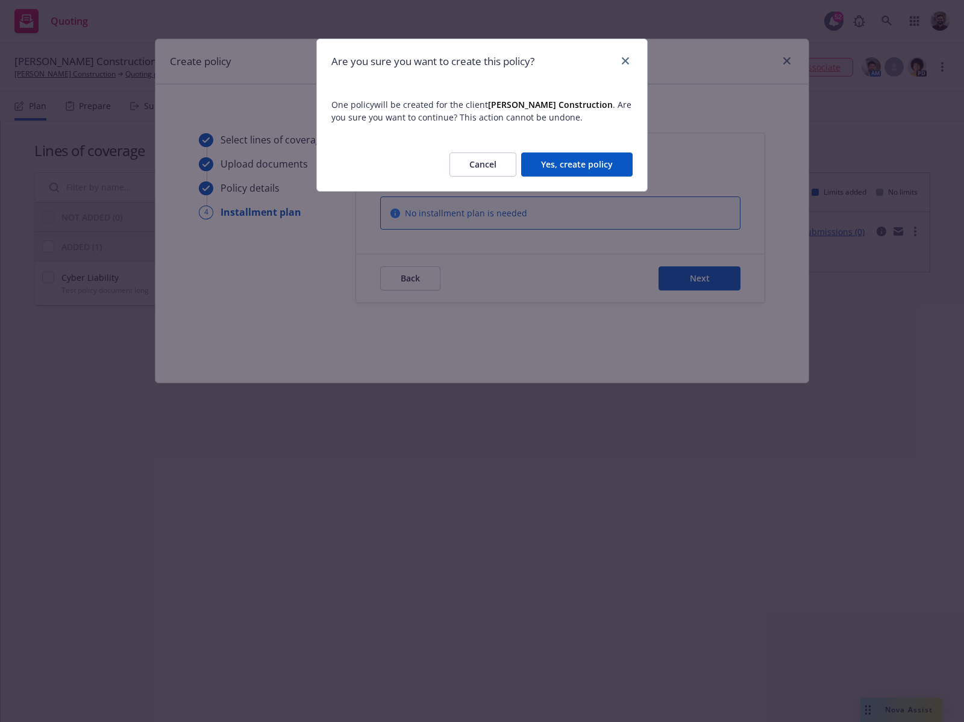
click at [615, 167] on button "Yes, create policy" at bounding box center [576, 164] width 111 height 24
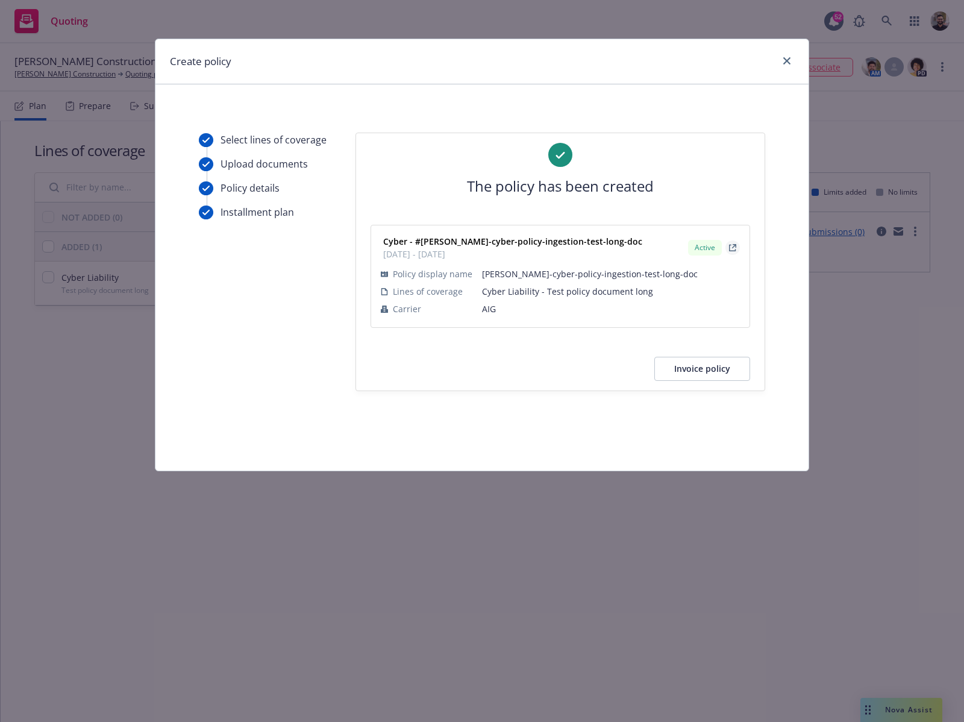
click at [729, 246] on icon "external" at bounding box center [732, 247] width 7 height 7
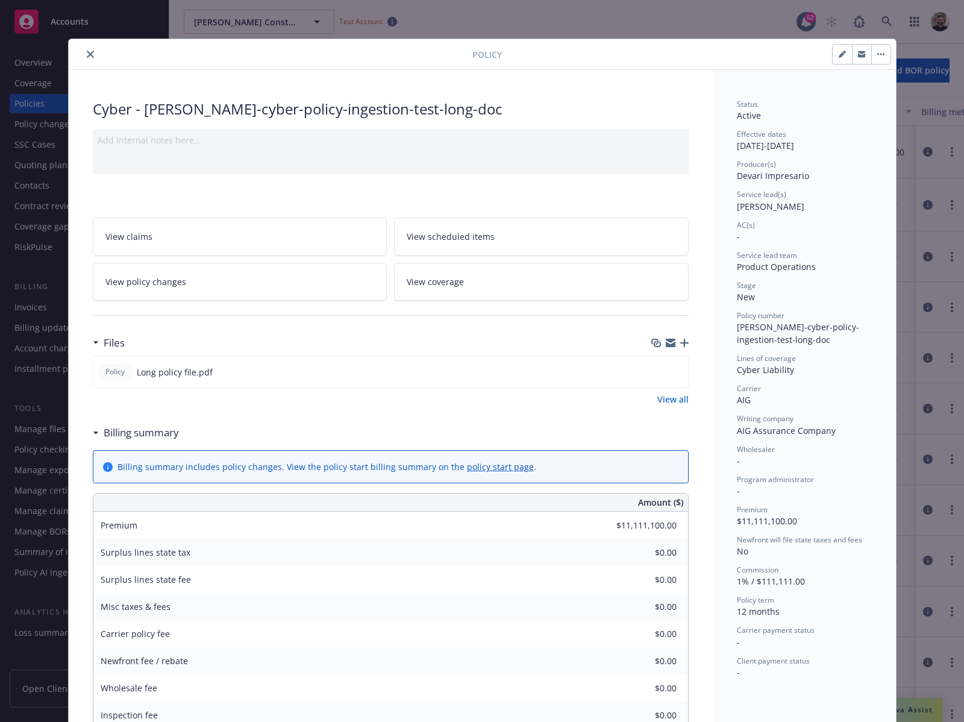
click at [87, 55] on icon "close" at bounding box center [90, 54] width 7 height 7
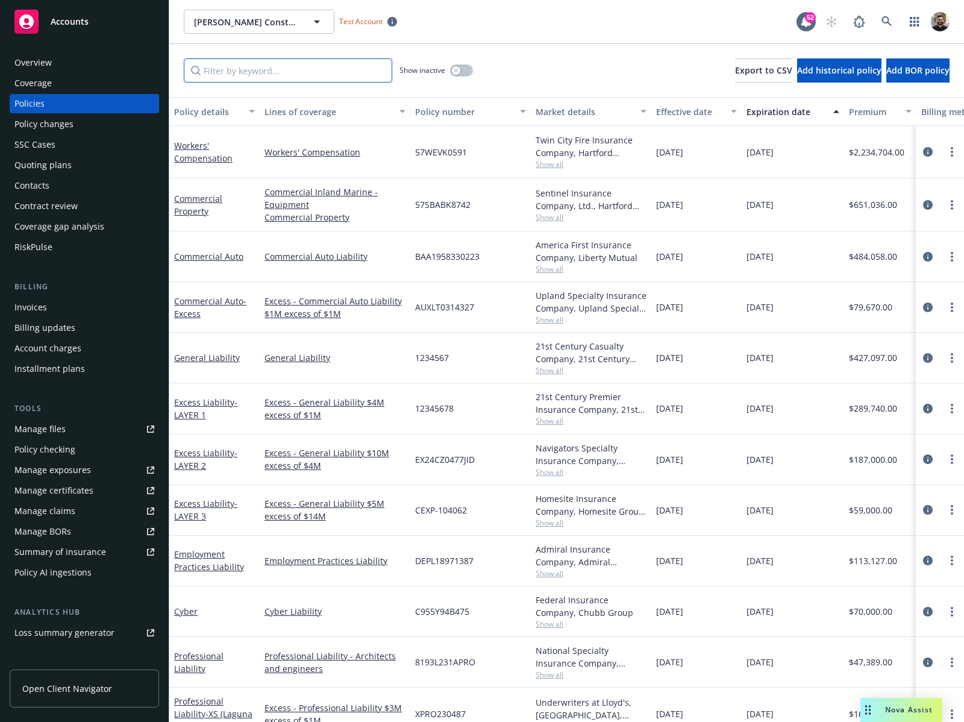
click at [325, 75] on input "Filter by keyword..." at bounding box center [288, 70] width 208 height 24
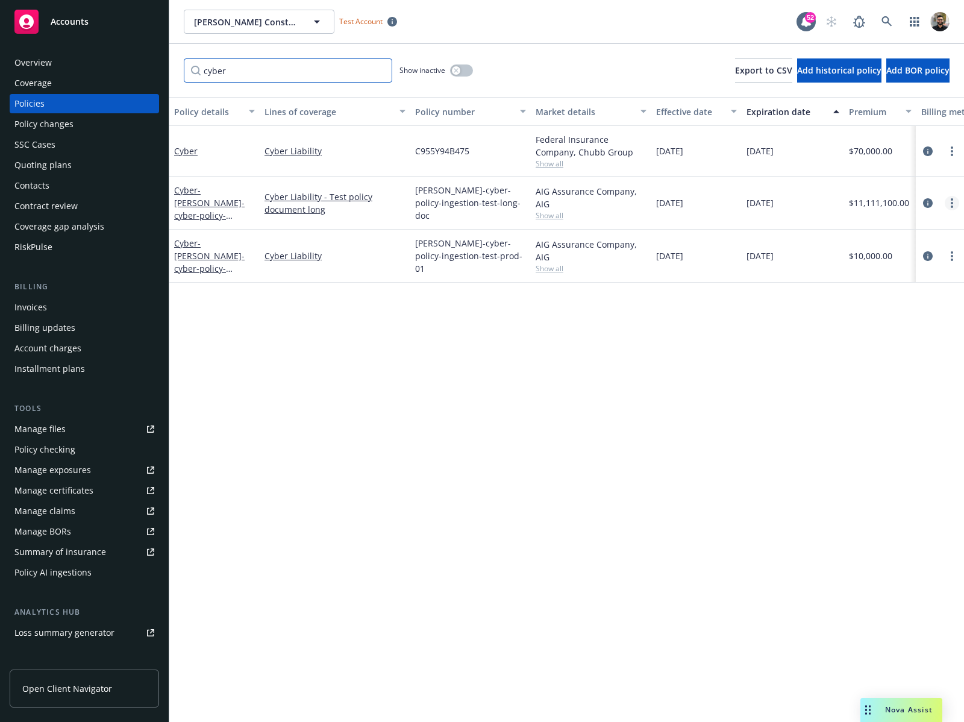
type input "cyber"
click at [947, 199] on link "more" at bounding box center [951, 203] width 14 height 14
click at [916, 448] on link "Ingest policy with AI" at bounding box center [888, 445] width 142 height 24
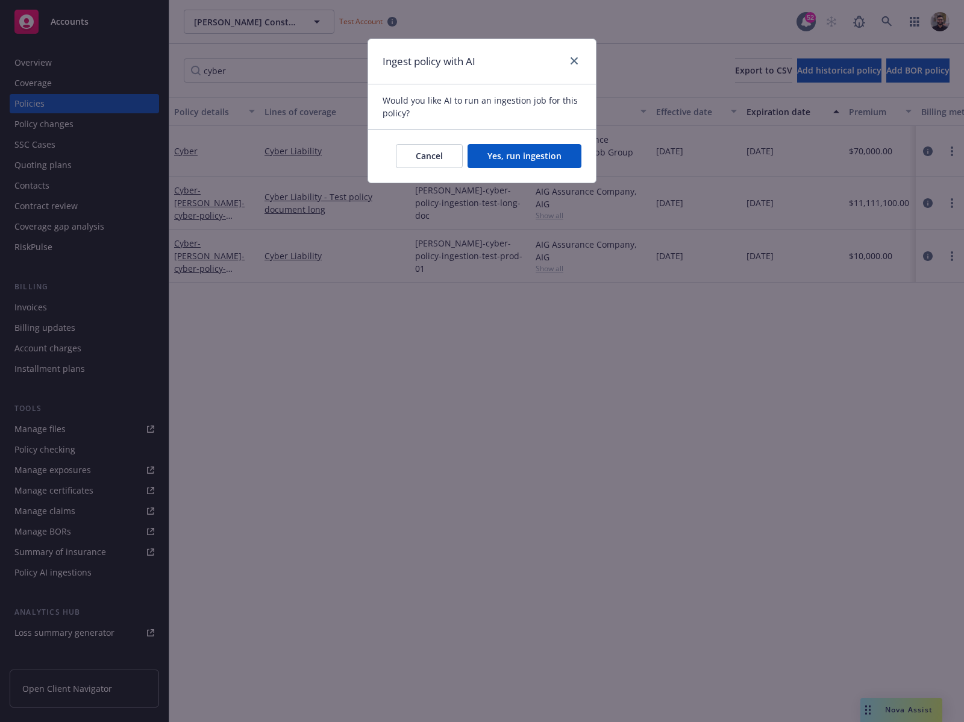
click at [562, 155] on button "Yes, run ingestion" at bounding box center [524, 156] width 114 height 24
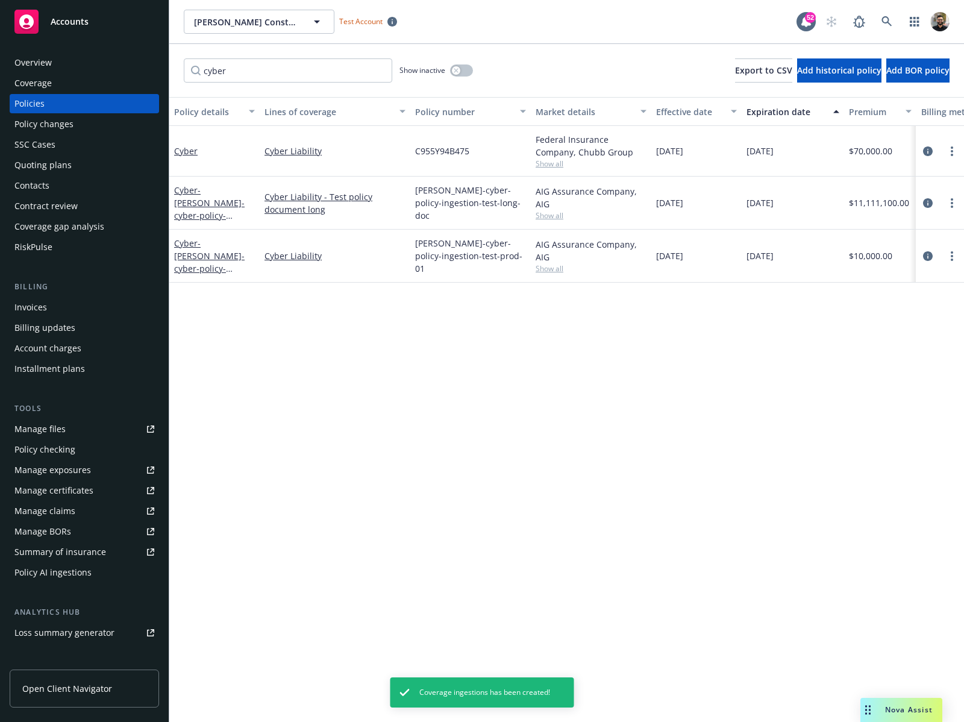
click at [80, 567] on div "Policy AI ingestions" at bounding box center [52, 572] width 77 height 19
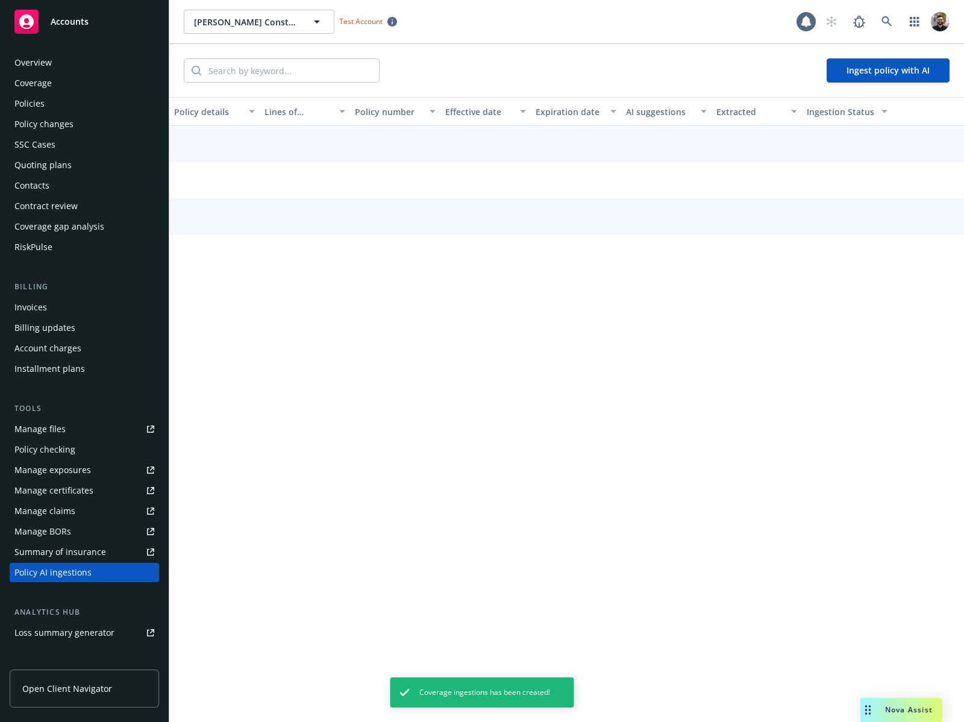
scroll to position [124, 0]
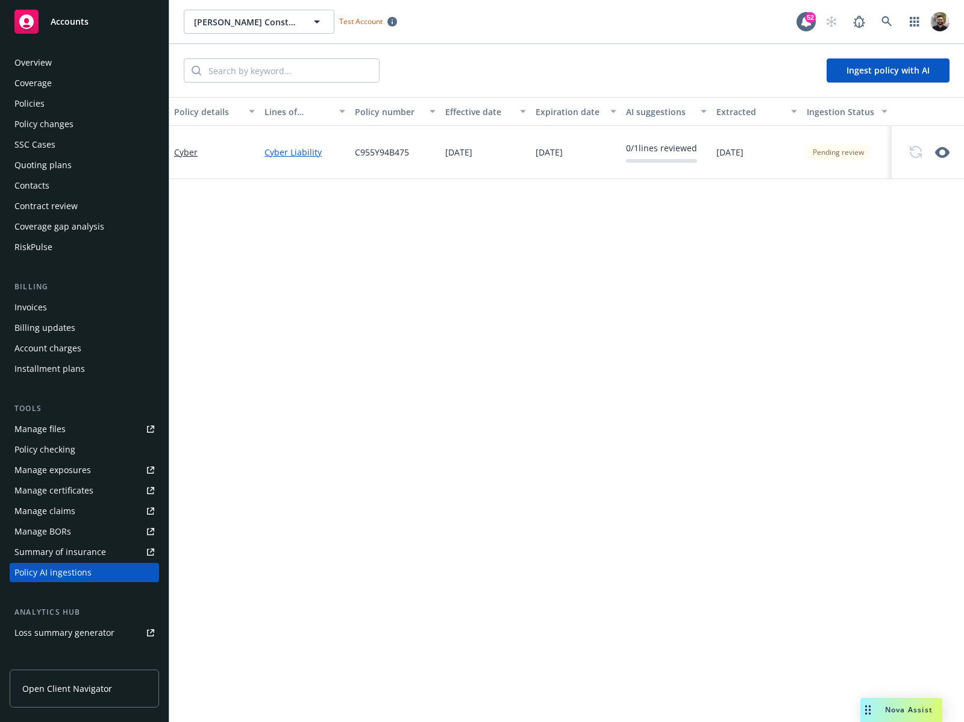
click at [98, 99] on div "Policies" at bounding box center [84, 103] width 140 height 19
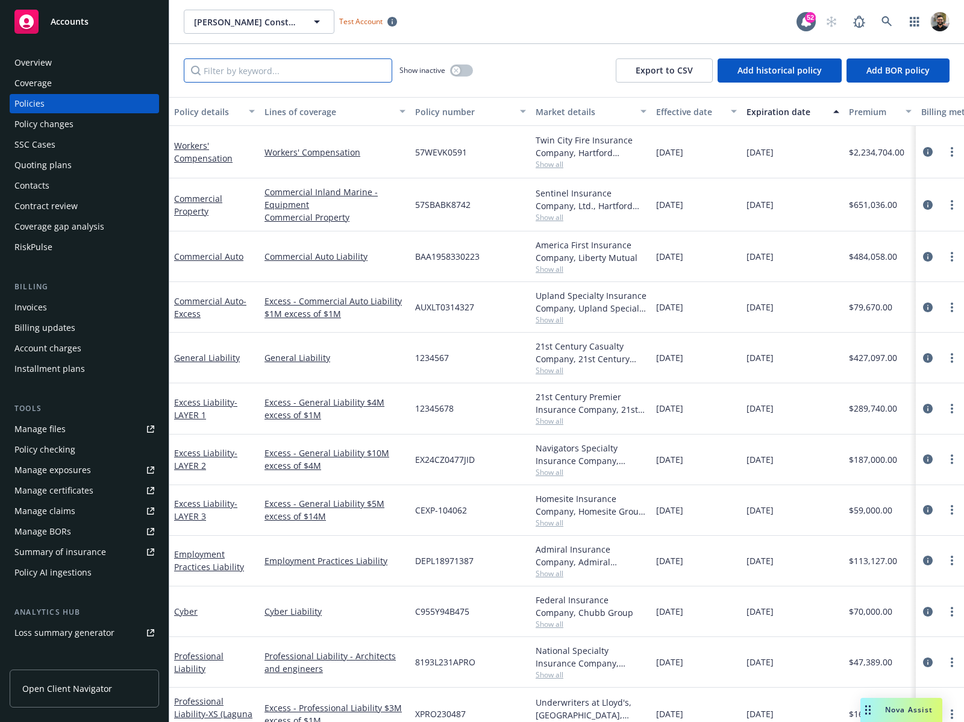
click at [249, 61] on input "Filter by keyword..." at bounding box center [288, 70] width 208 height 24
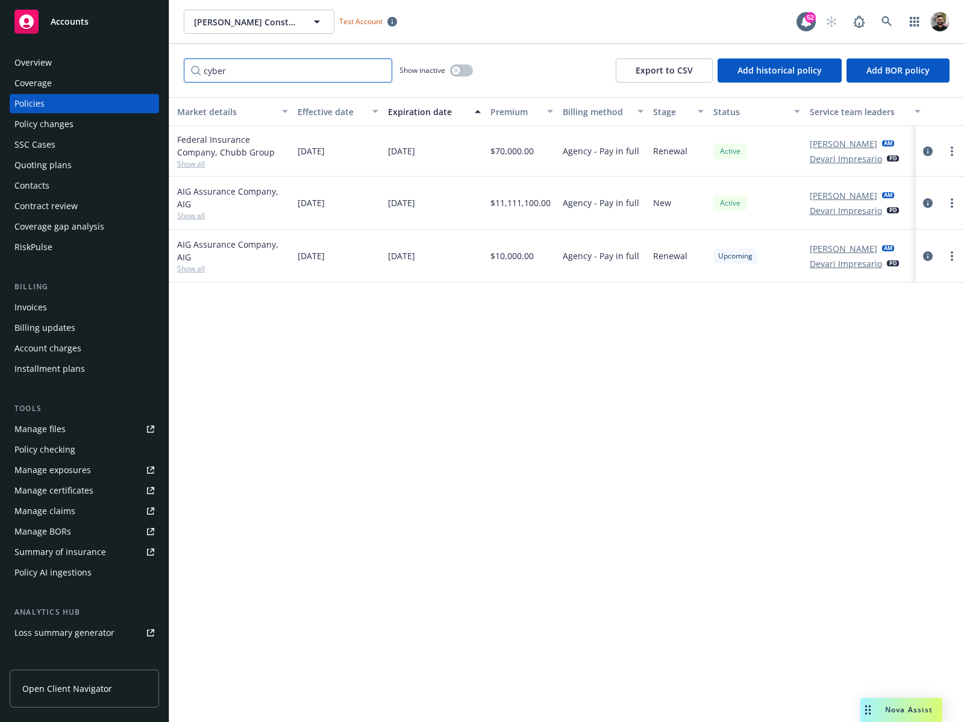
scroll to position [0, 368]
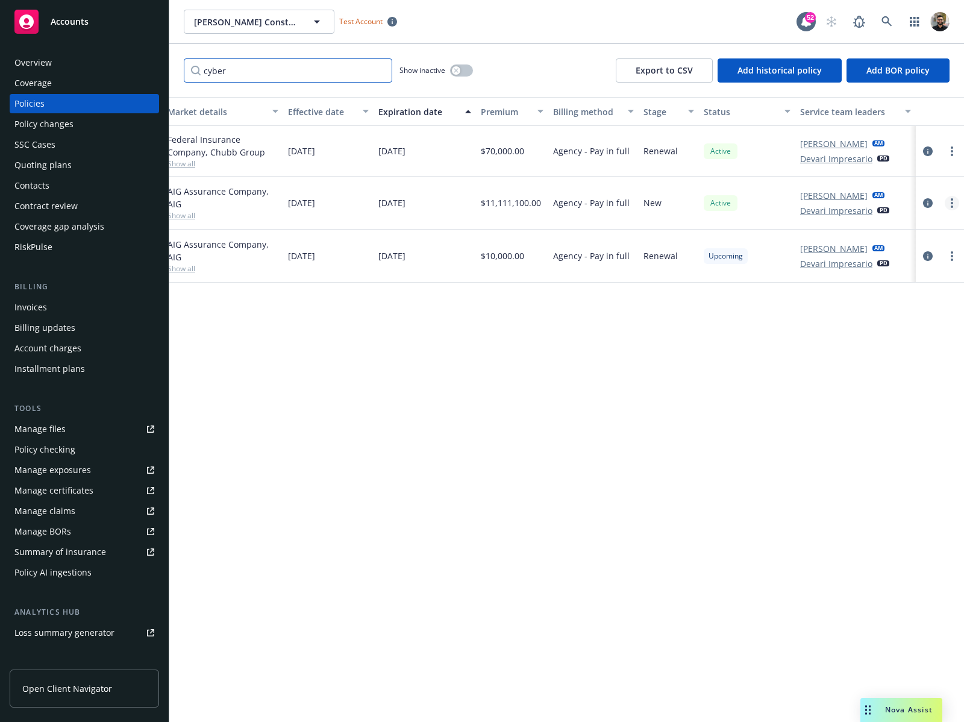
type input "cyber"
click at [952, 202] on icon "more" at bounding box center [952, 203] width 2 height 10
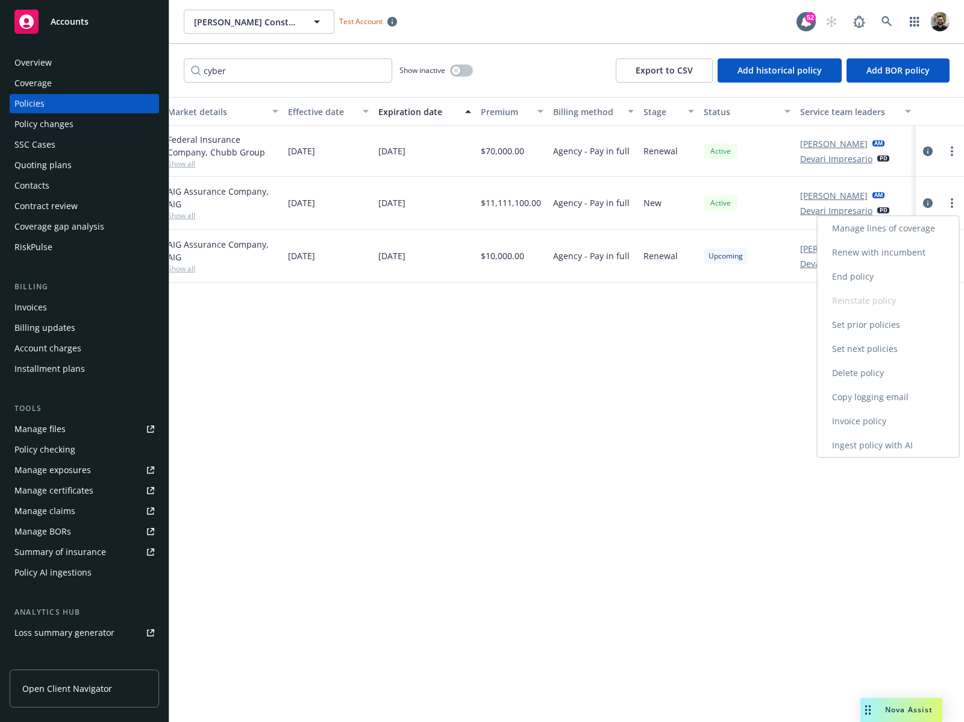
click at [905, 440] on link "Ingest policy with AI" at bounding box center [888, 445] width 142 height 24
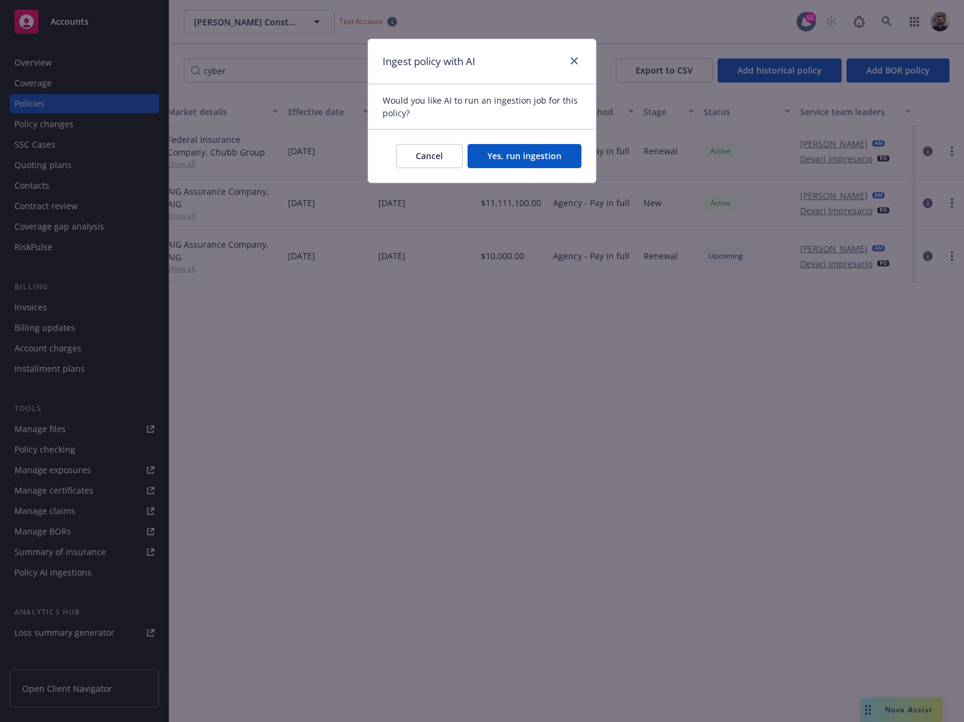
click at [573, 160] on button "Yes, run ingestion" at bounding box center [524, 156] width 114 height 24
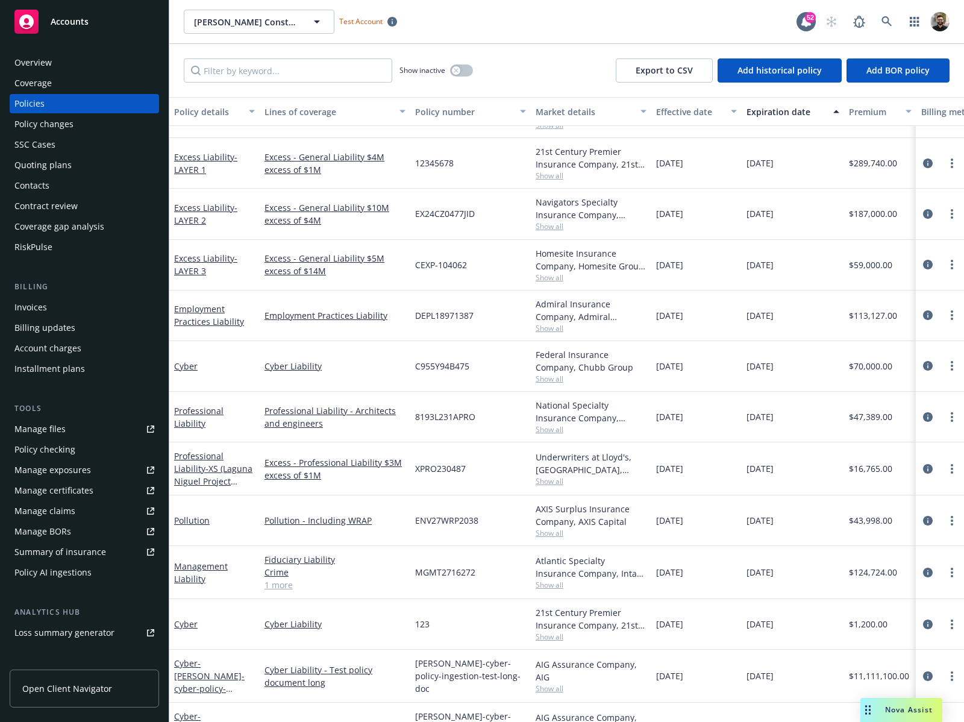
scroll to position [278, 0]
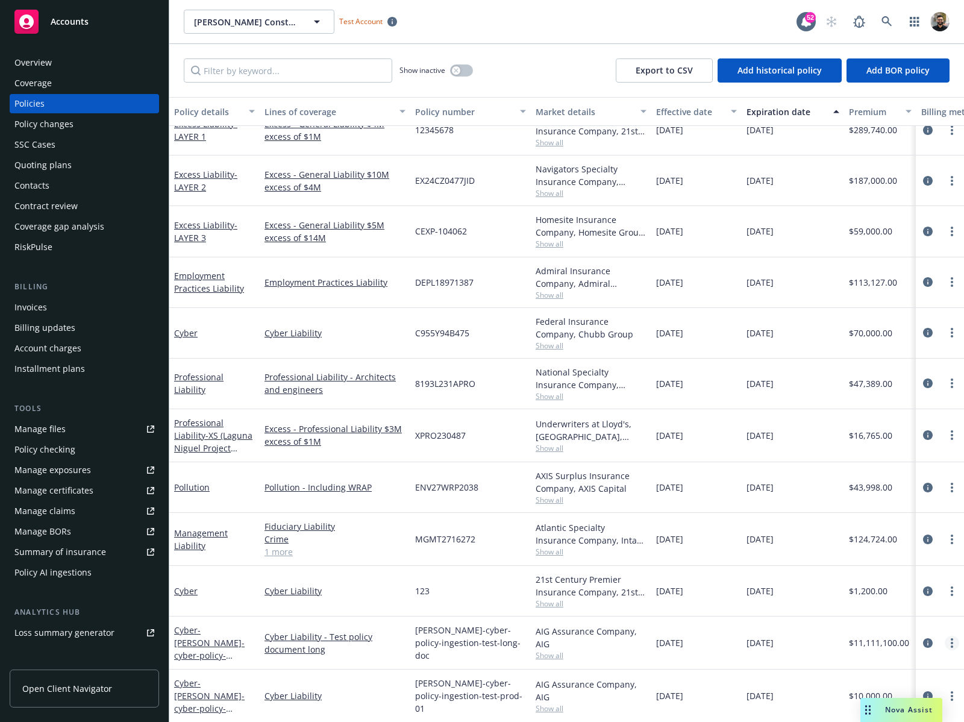
click at [944, 635] on link "more" at bounding box center [951, 642] width 14 height 14
click at [201, 642] on span "- sergio-cyber-policy-ingestion-test-long-doc" at bounding box center [213, 655] width 79 height 62
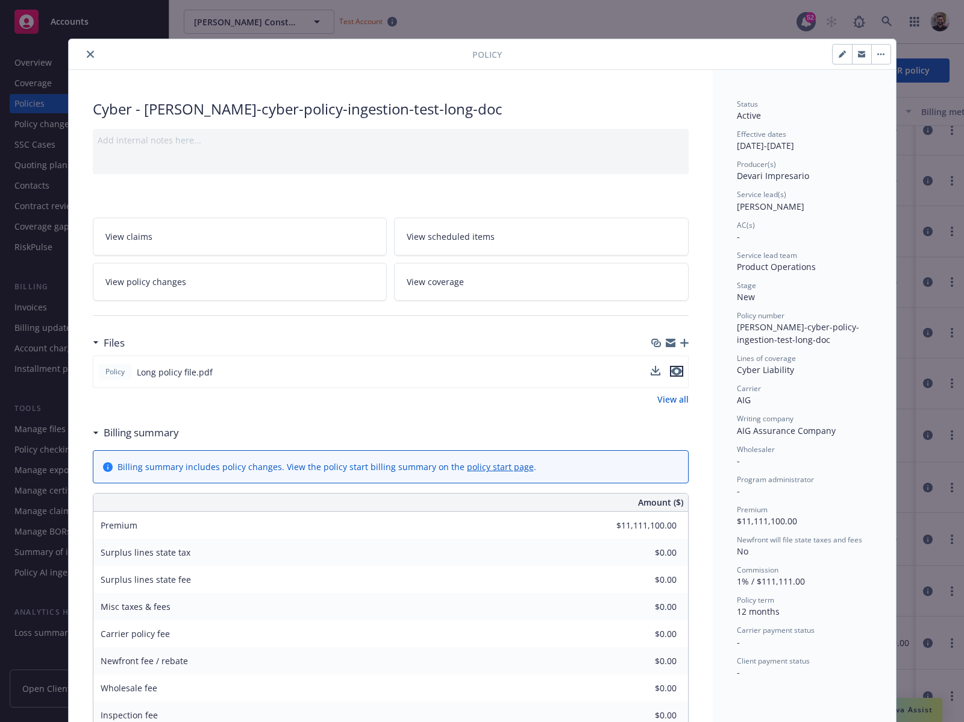
click at [671, 370] on icon "preview file" at bounding box center [676, 371] width 11 height 8
click at [667, 403] on link "View all" at bounding box center [672, 399] width 31 height 13
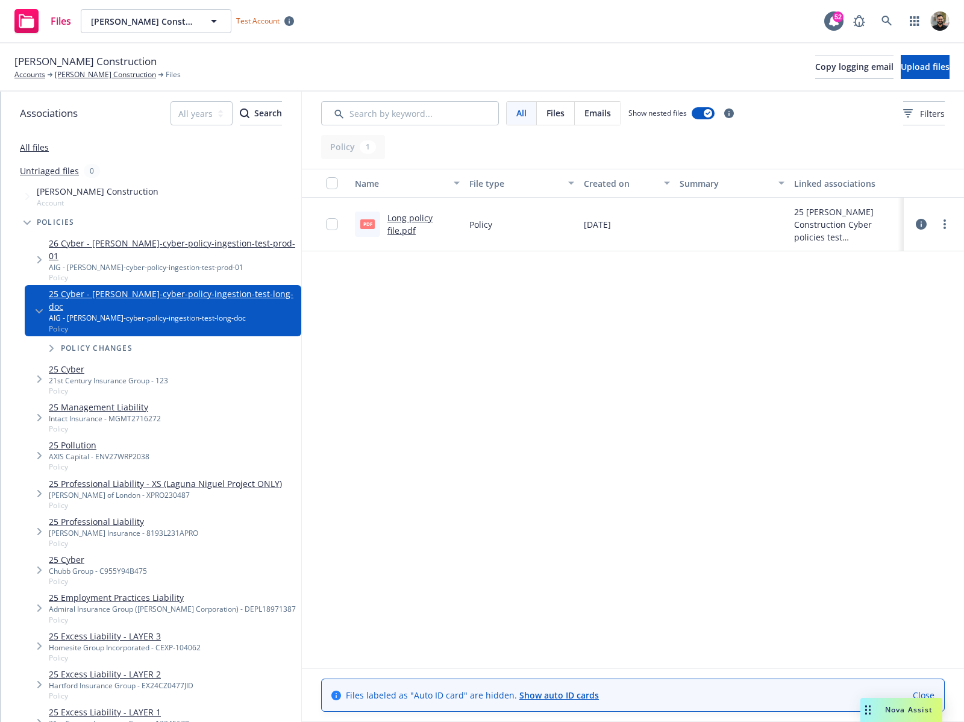
click at [924, 225] on icon at bounding box center [921, 224] width 11 height 11
